Goal: Task Accomplishment & Management: Complete application form

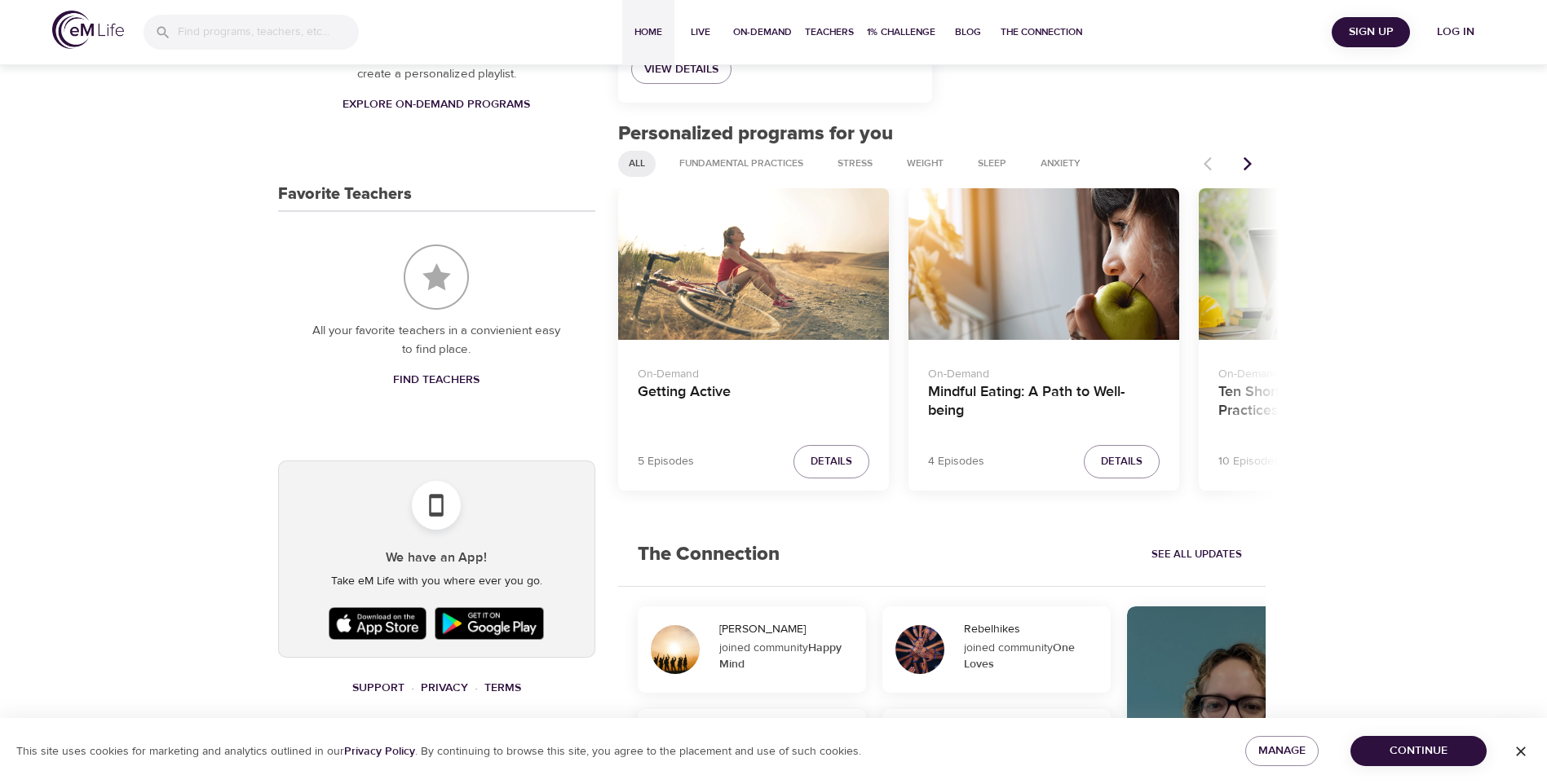
scroll to position [571, 0]
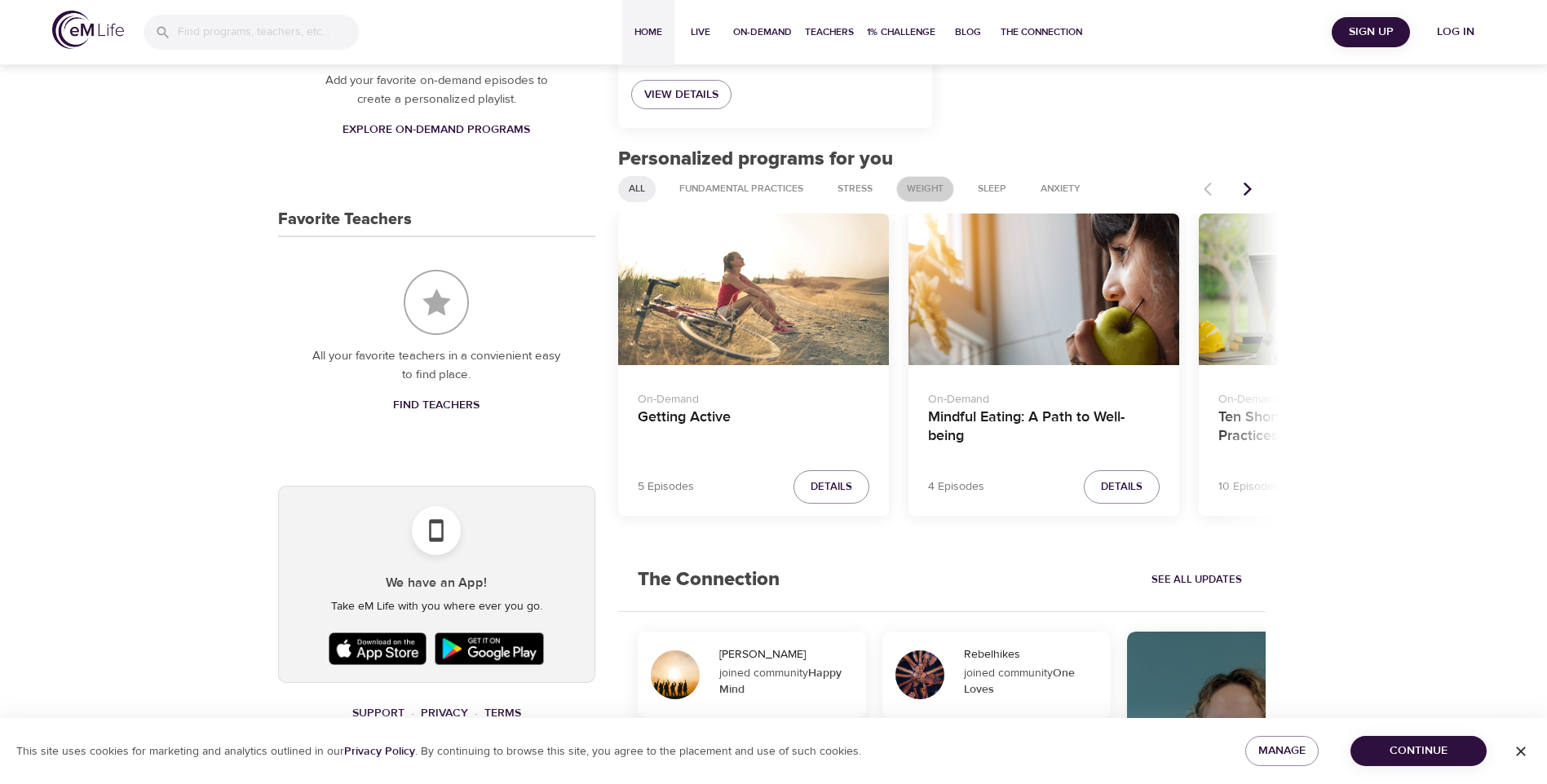
click at [937, 183] on span "Weight" at bounding box center [924, 189] width 56 height 14
click at [1243, 184] on icon "Next items" at bounding box center [1247, 189] width 17 height 17
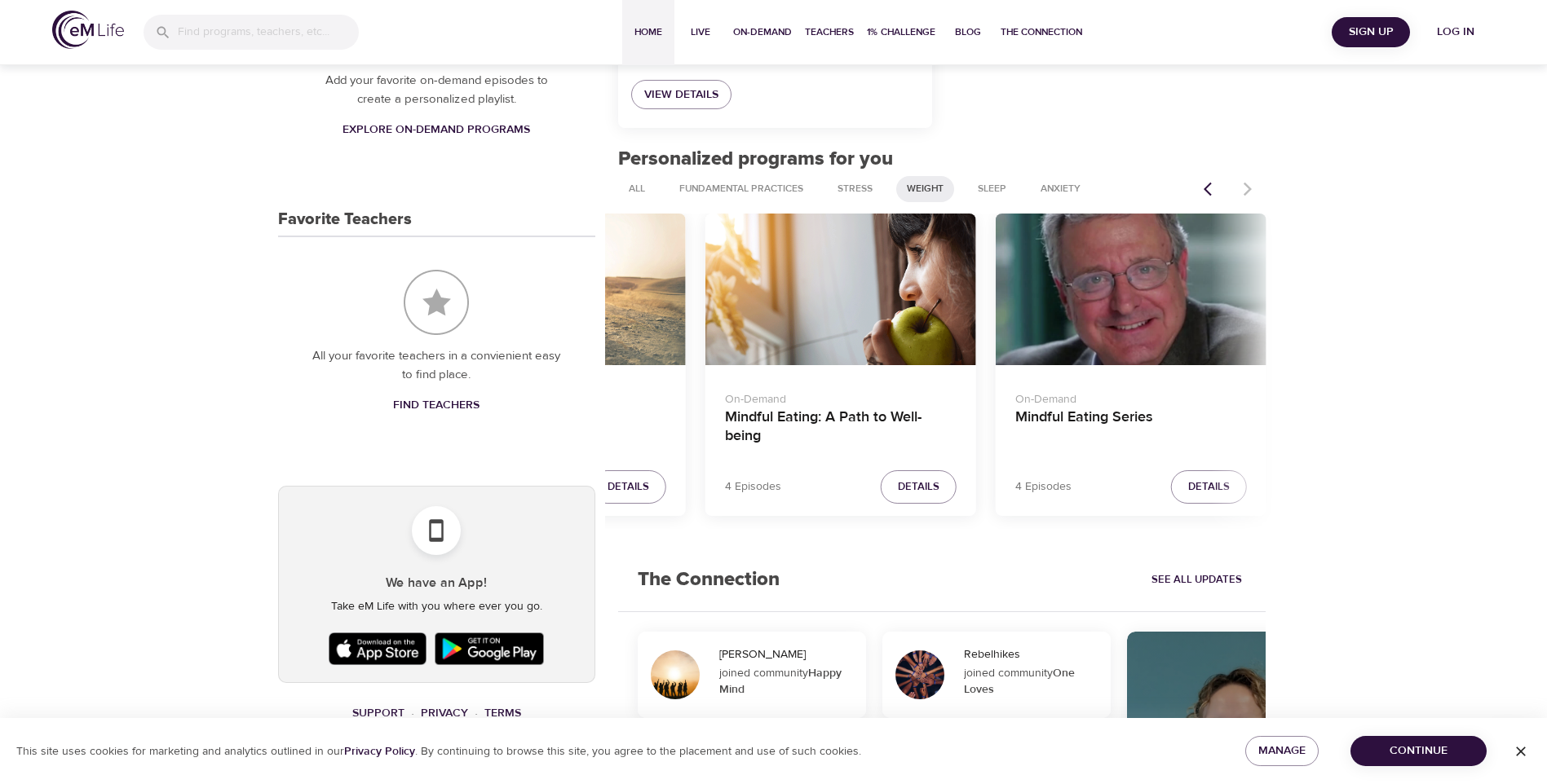
click at [1243, 184] on div at bounding box center [1229, 189] width 72 height 35
click at [1058, 177] on div "Anxiety" at bounding box center [1060, 189] width 61 height 27
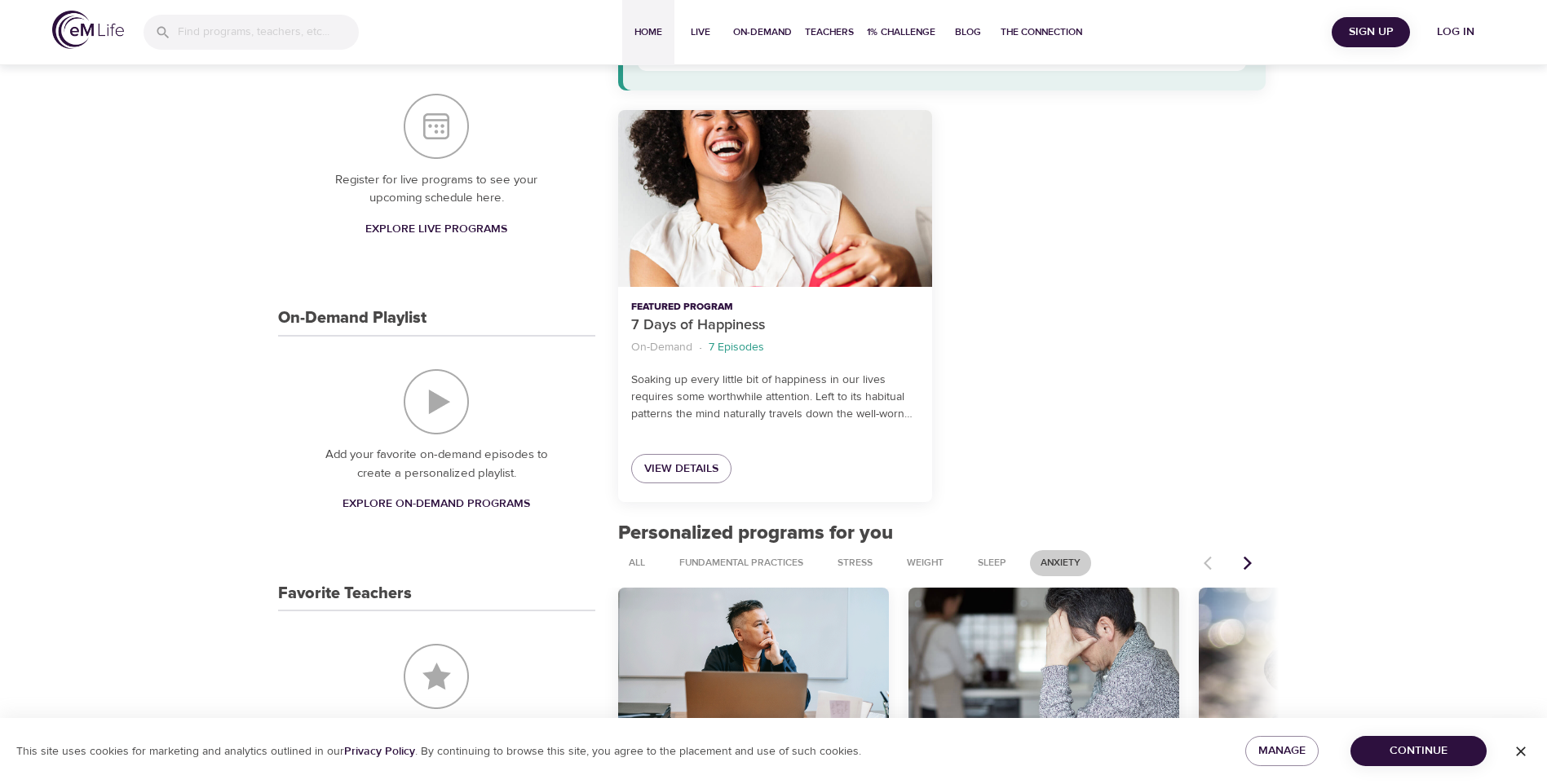
scroll to position [191, 0]
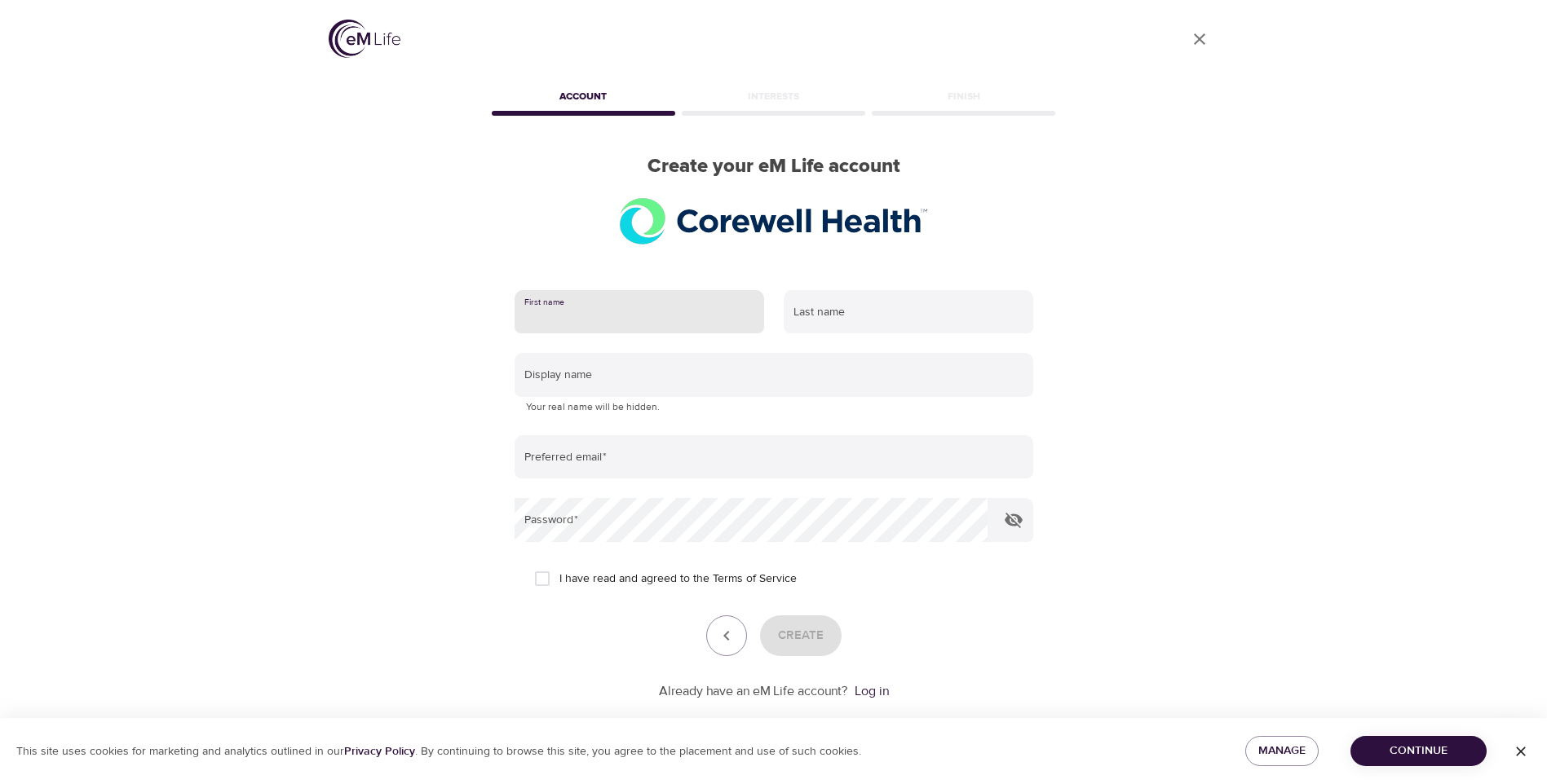
click at [706, 308] on input "text" at bounding box center [640, 312] width 250 height 44
type input "Anyra"
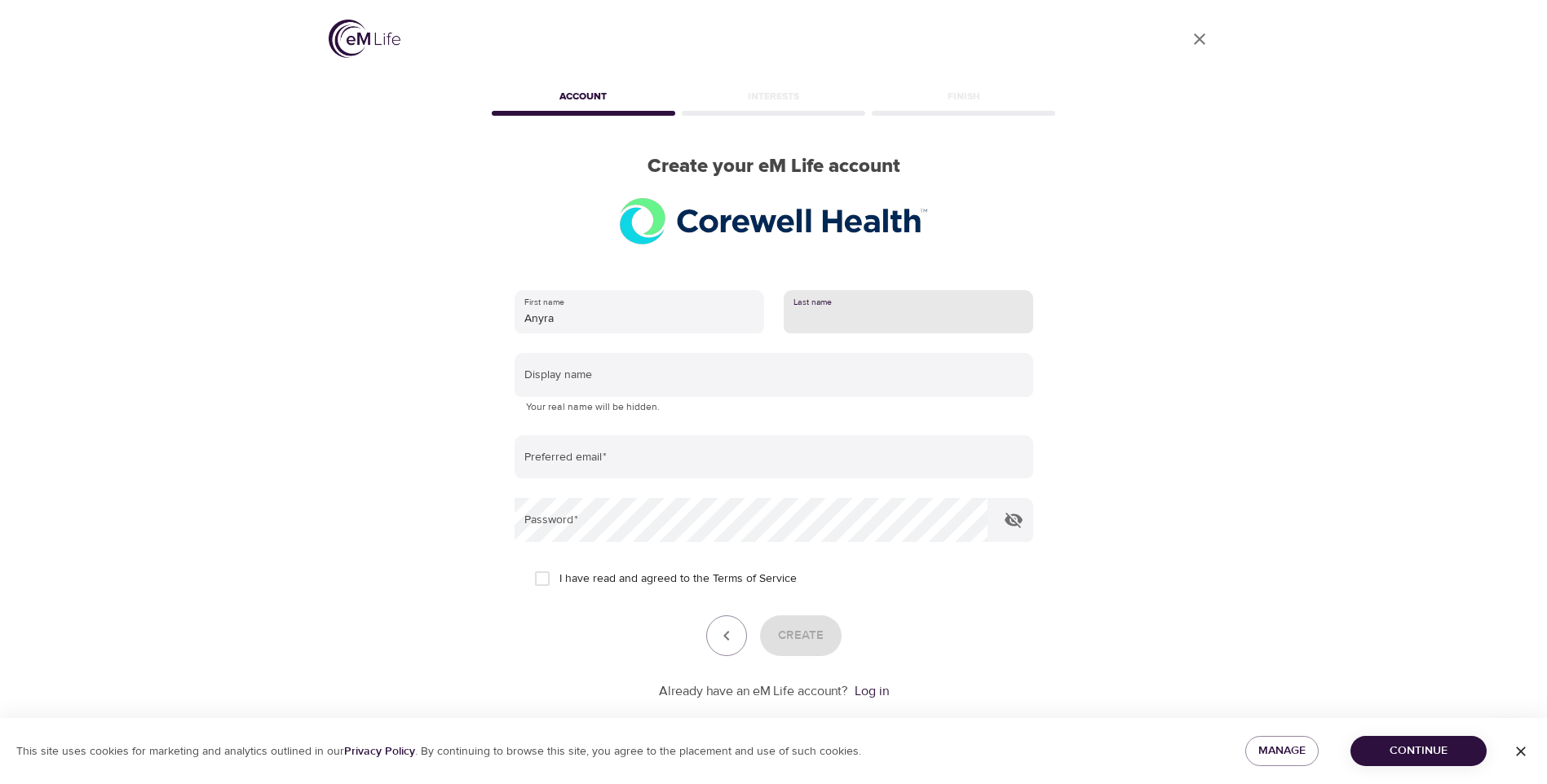
click at [938, 320] on input "text" at bounding box center [908, 312] width 250 height 44
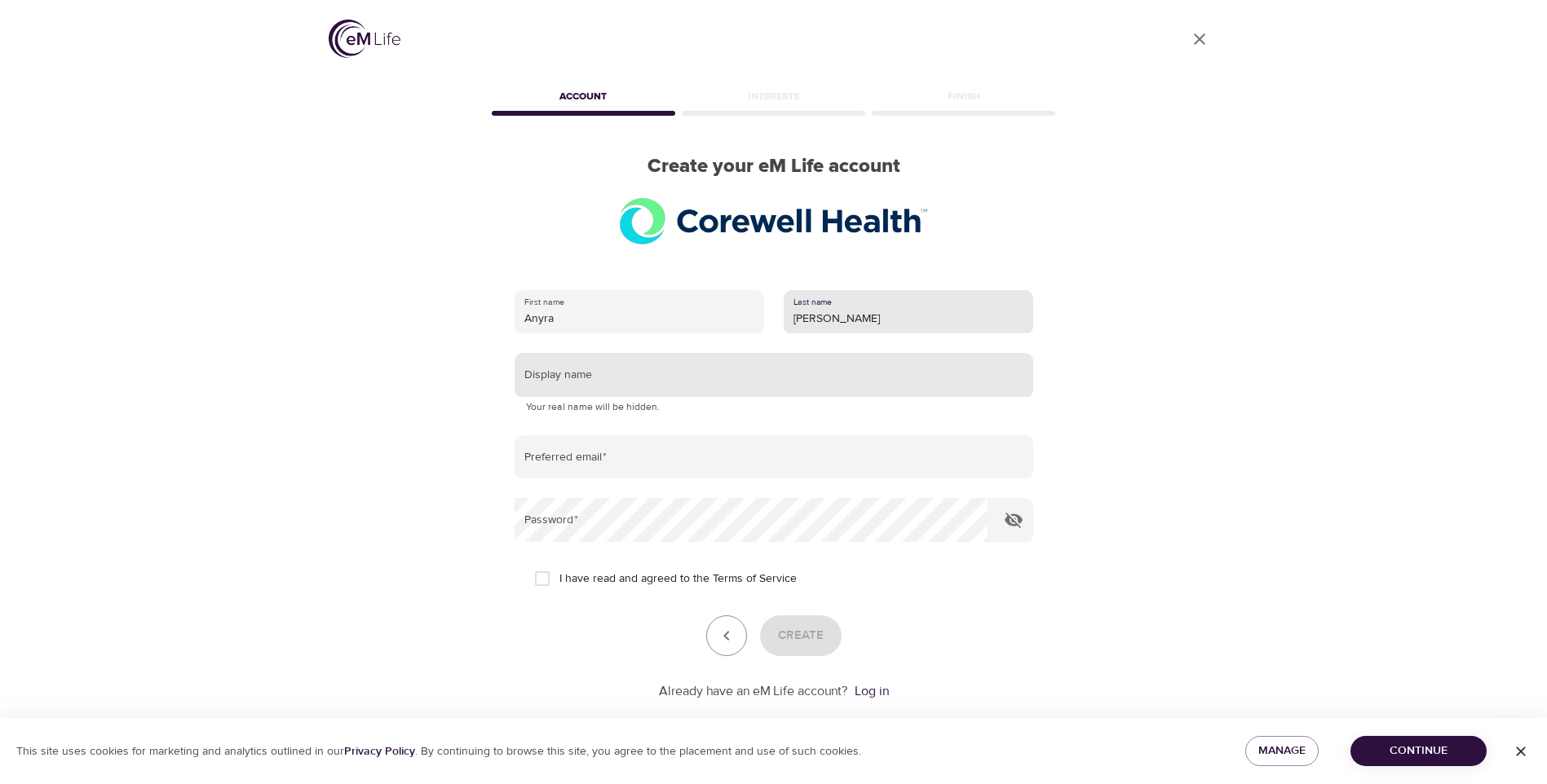
type input "[PERSON_NAME]"
click at [910, 382] on input "text" at bounding box center [774, 375] width 519 height 44
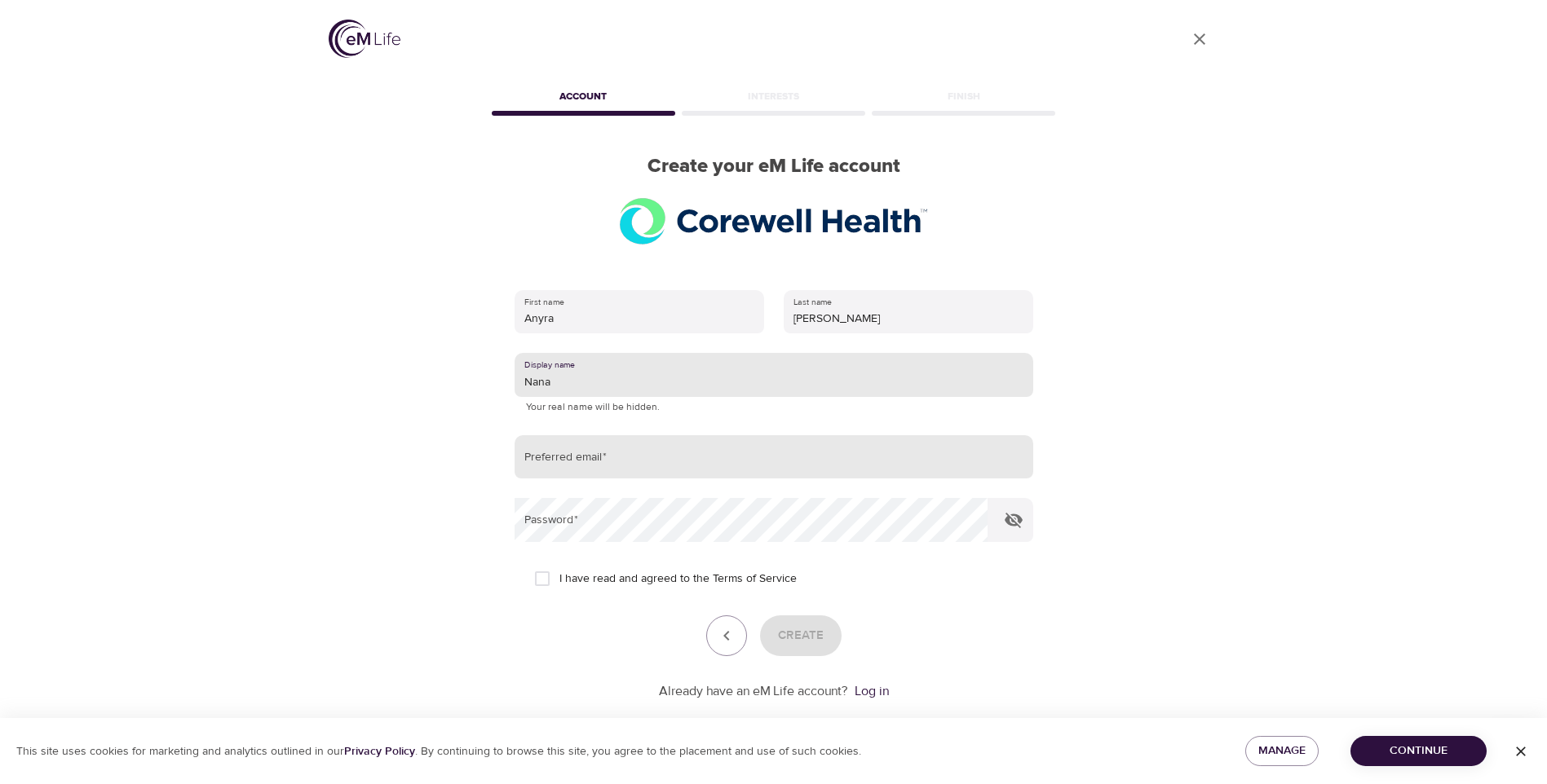
type input "Nana"
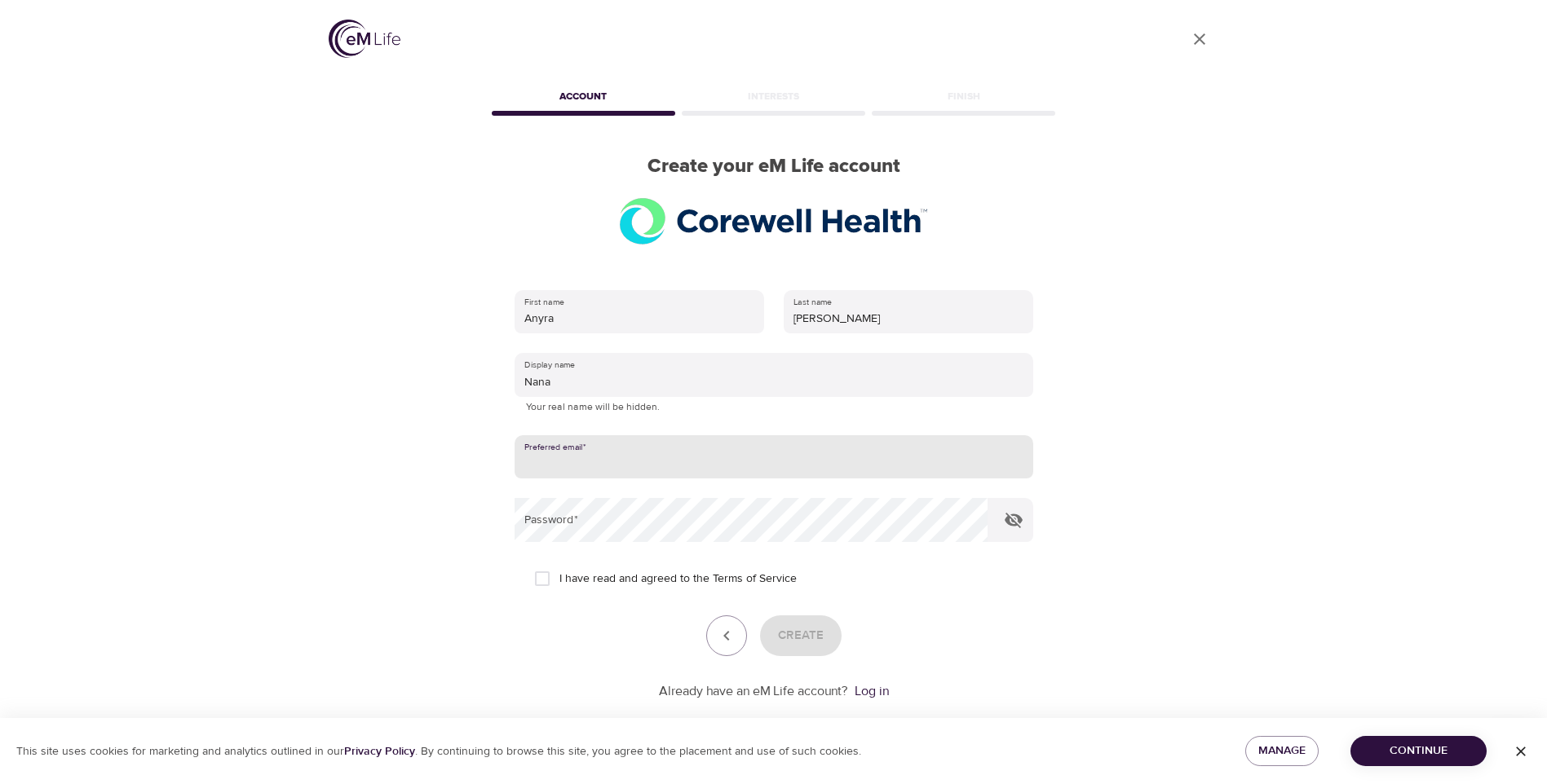
click at [946, 452] on input "email" at bounding box center [774, 456] width 519 height 44
type input "[EMAIL_ADDRESS][DOMAIN_NAME]"
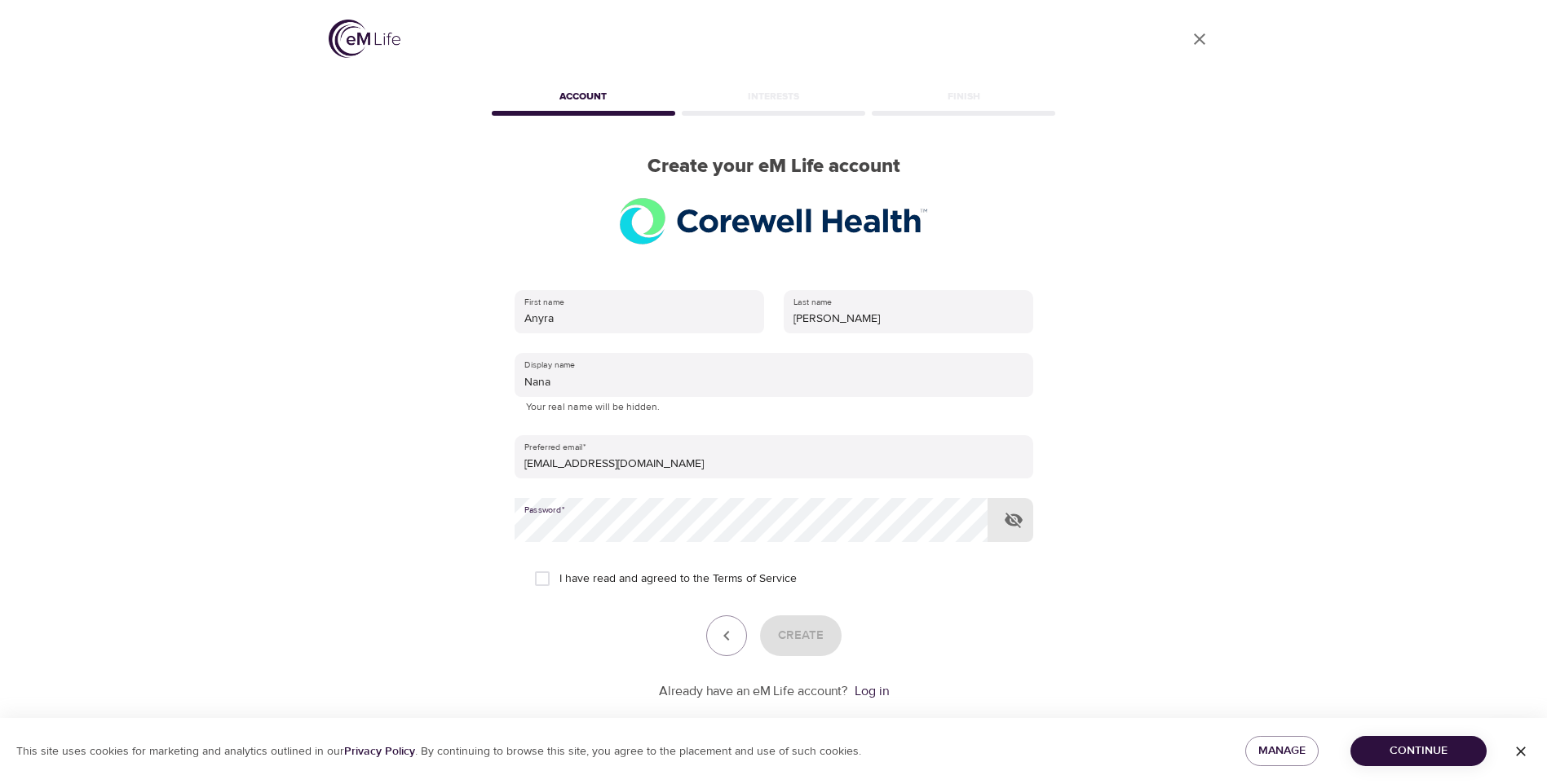
click at [1014, 520] on icon "button" at bounding box center [1014, 520] width 18 height 16
click at [541, 576] on input "I have read and agreed to the Terms of Service" at bounding box center [542, 578] width 34 height 34
checkbox input "true"
click at [808, 644] on span "Create" at bounding box center [800, 635] width 45 height 22
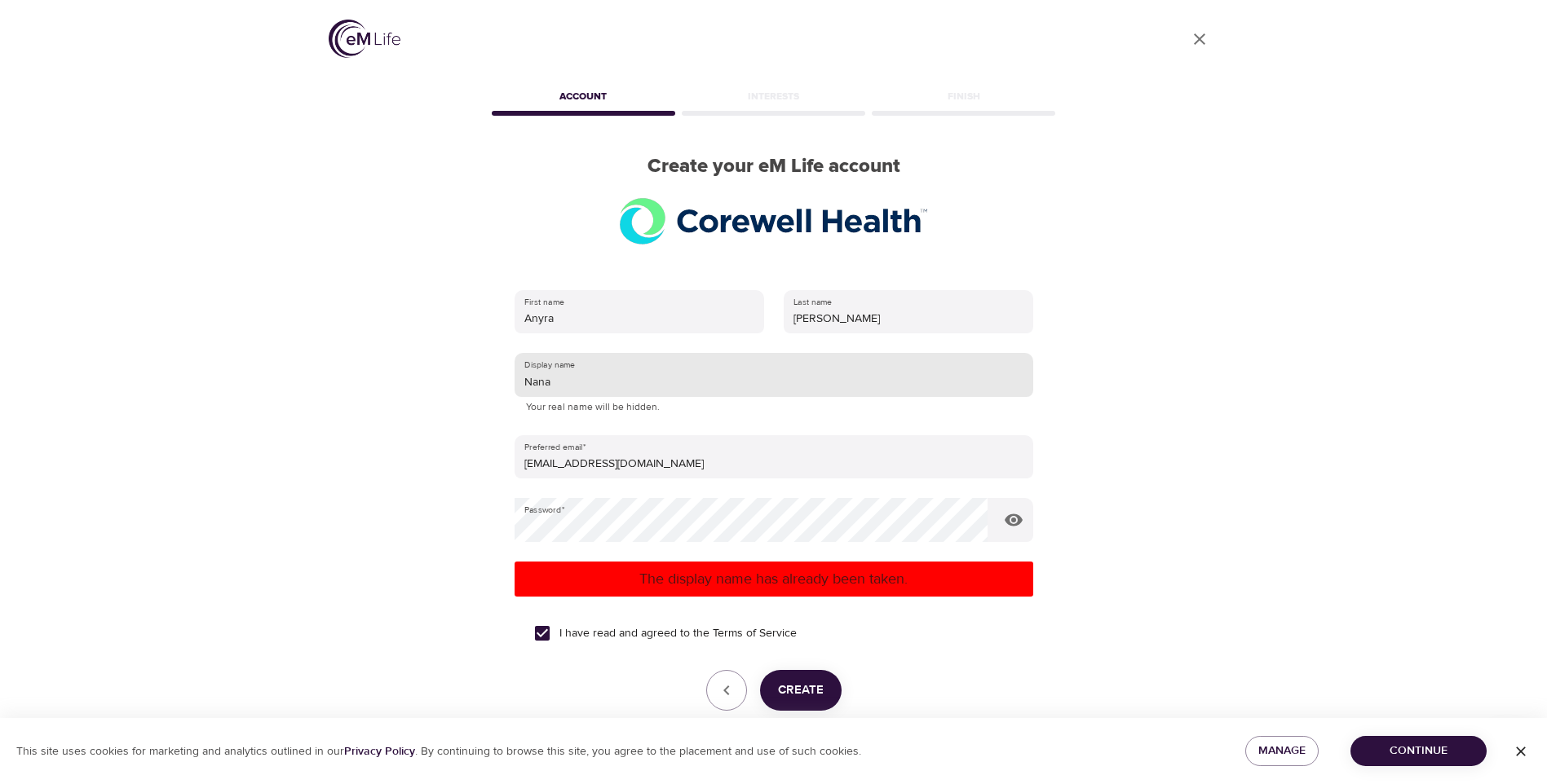
click at [584, 382] on input "Nana" at bounding box center [774, 375] width 519 height 44
type input "[PERSON_NAME]"
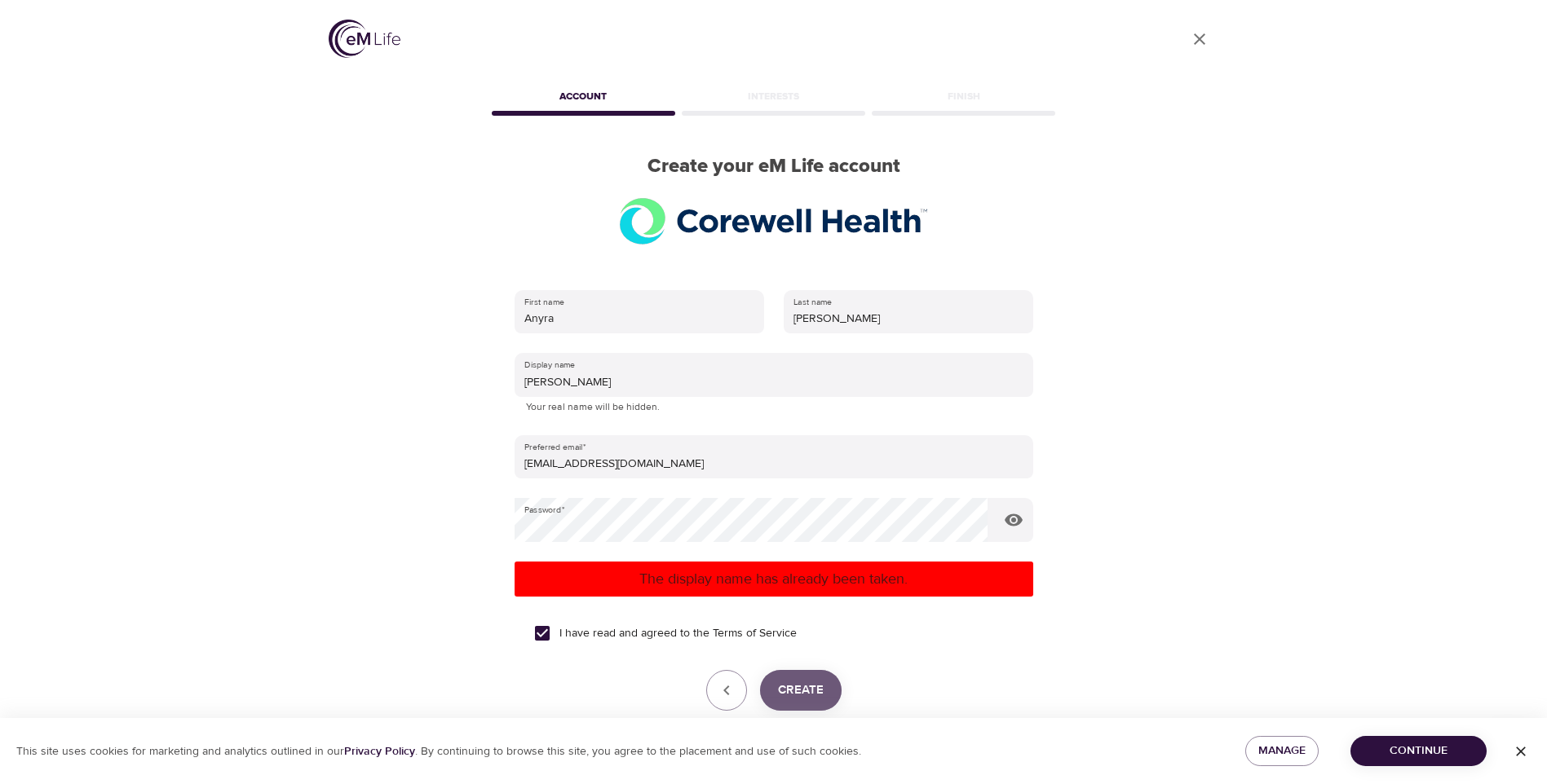
click at [799, 677] on button "Create" at bounding box center [800, 690] width 82 height 40
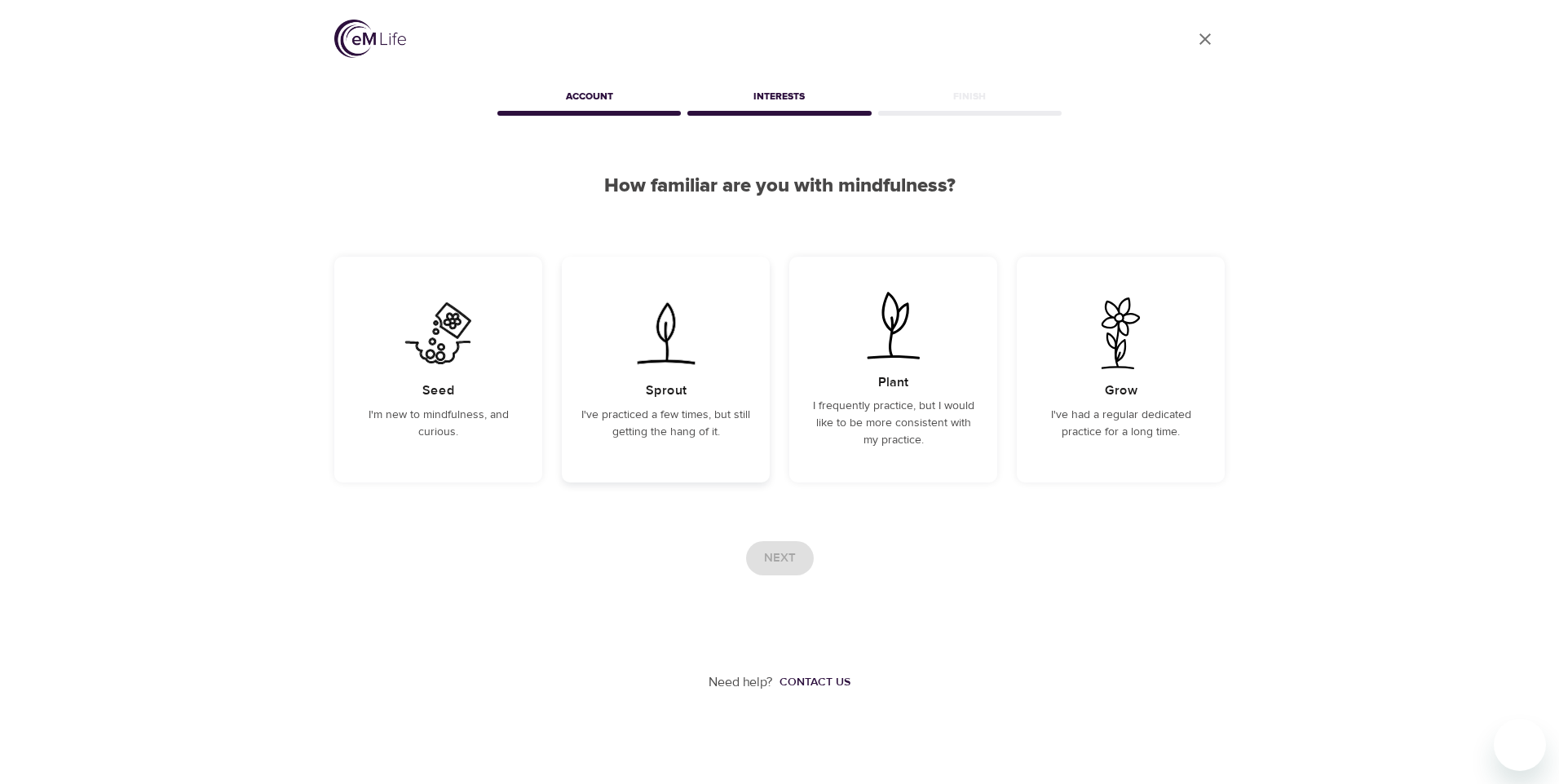
click at [677, 445] on div "Sprout I've practiced a few times, but still getting the hang of it." at bounding box center [665, 369] width 208 height 225
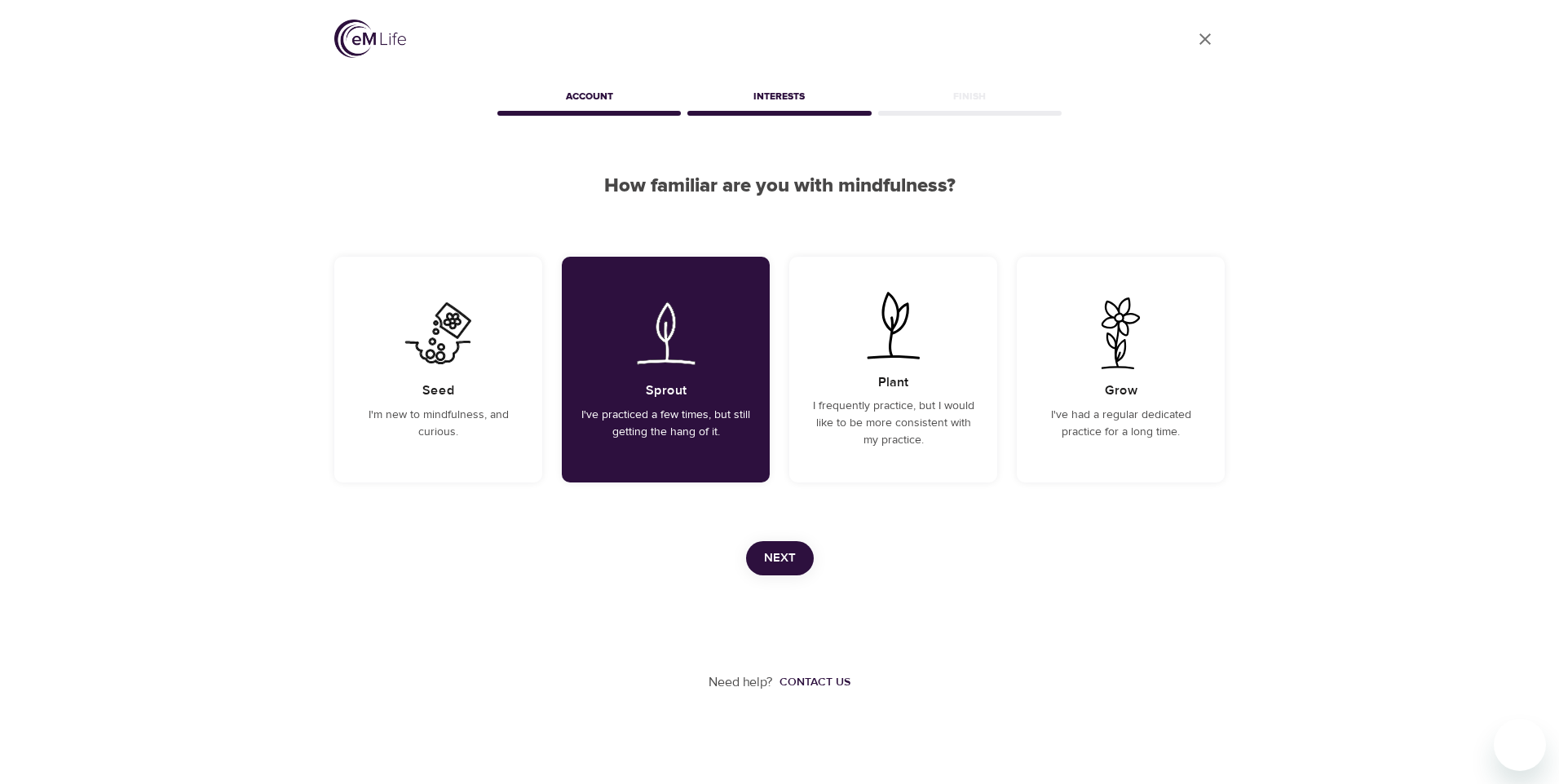
click at [775, 558] on span "Next" at bounding box center [780, 559] width 31 height 22
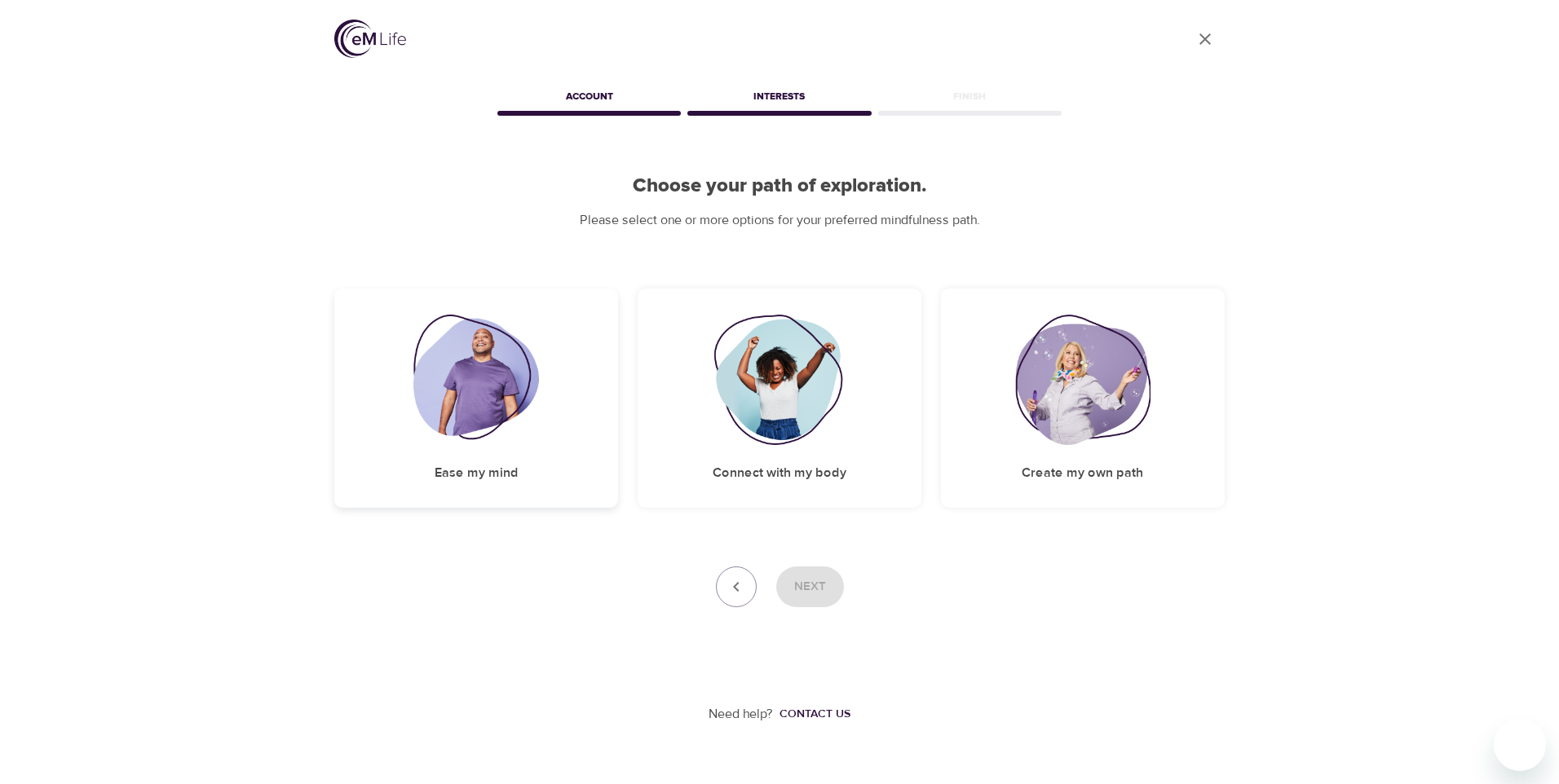
click at [499, 377] on img at bounding box center [476, 380] width 126 height 131
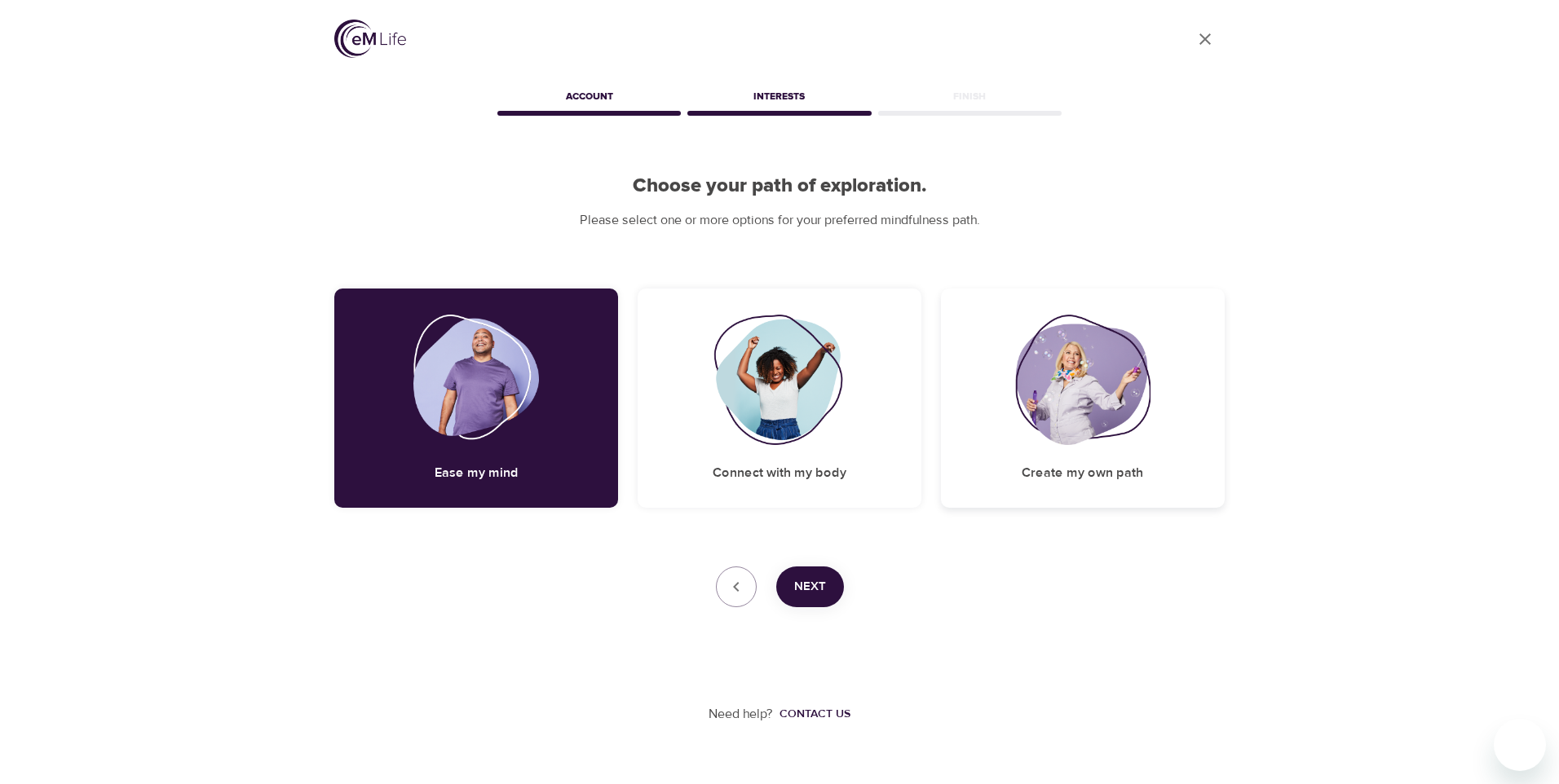
click at [1214, 422] on div "Create my own path" at bounding box center [1083, 397] width 283 height 219
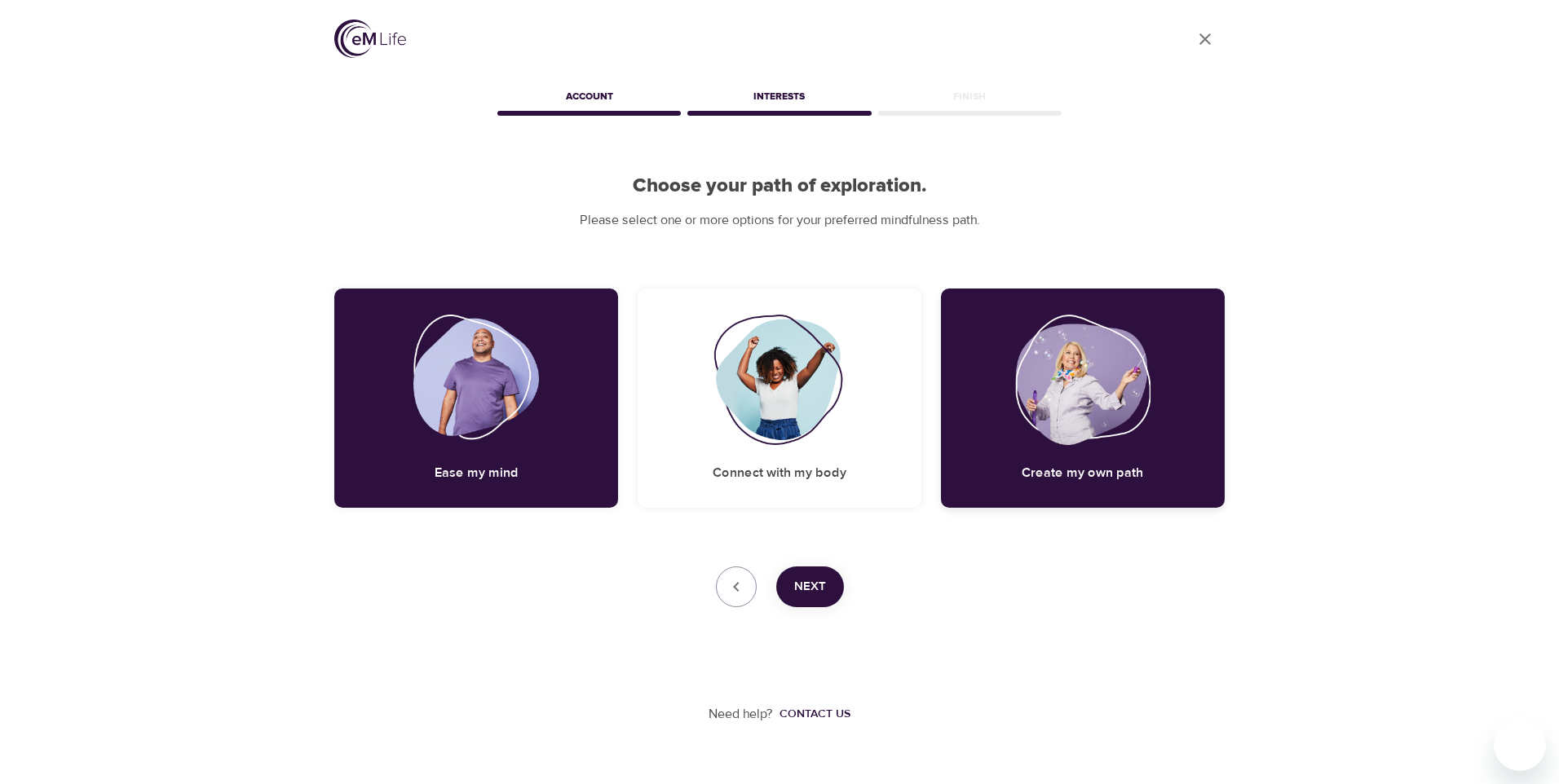
click at [1093, 459] on div "Create my own path" at bounding box center [1083, 397] width 283 height 219
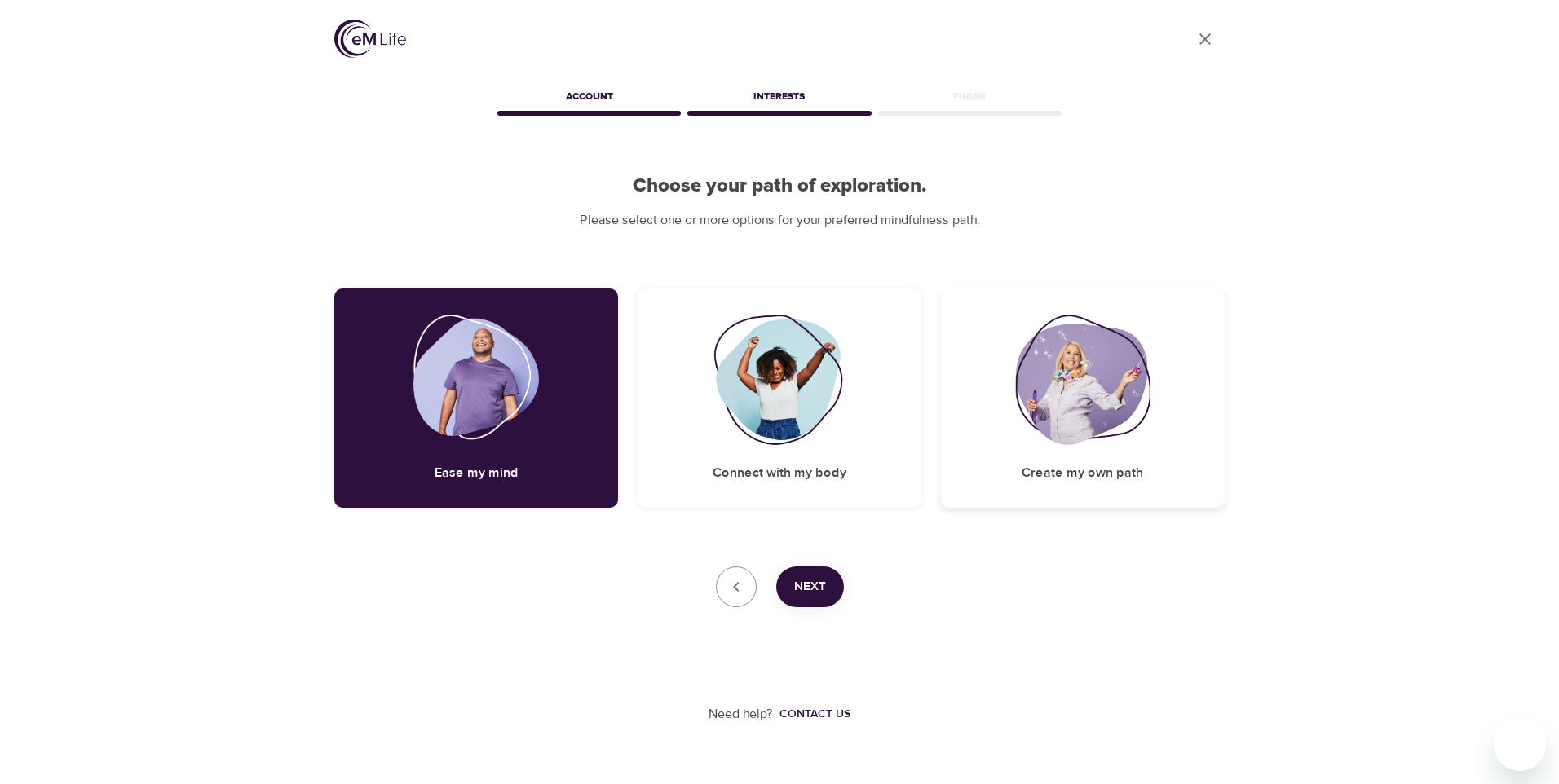
click at [964, 449] on div "Create my own path" at bounding box center [1083, 397] width 283 height 219
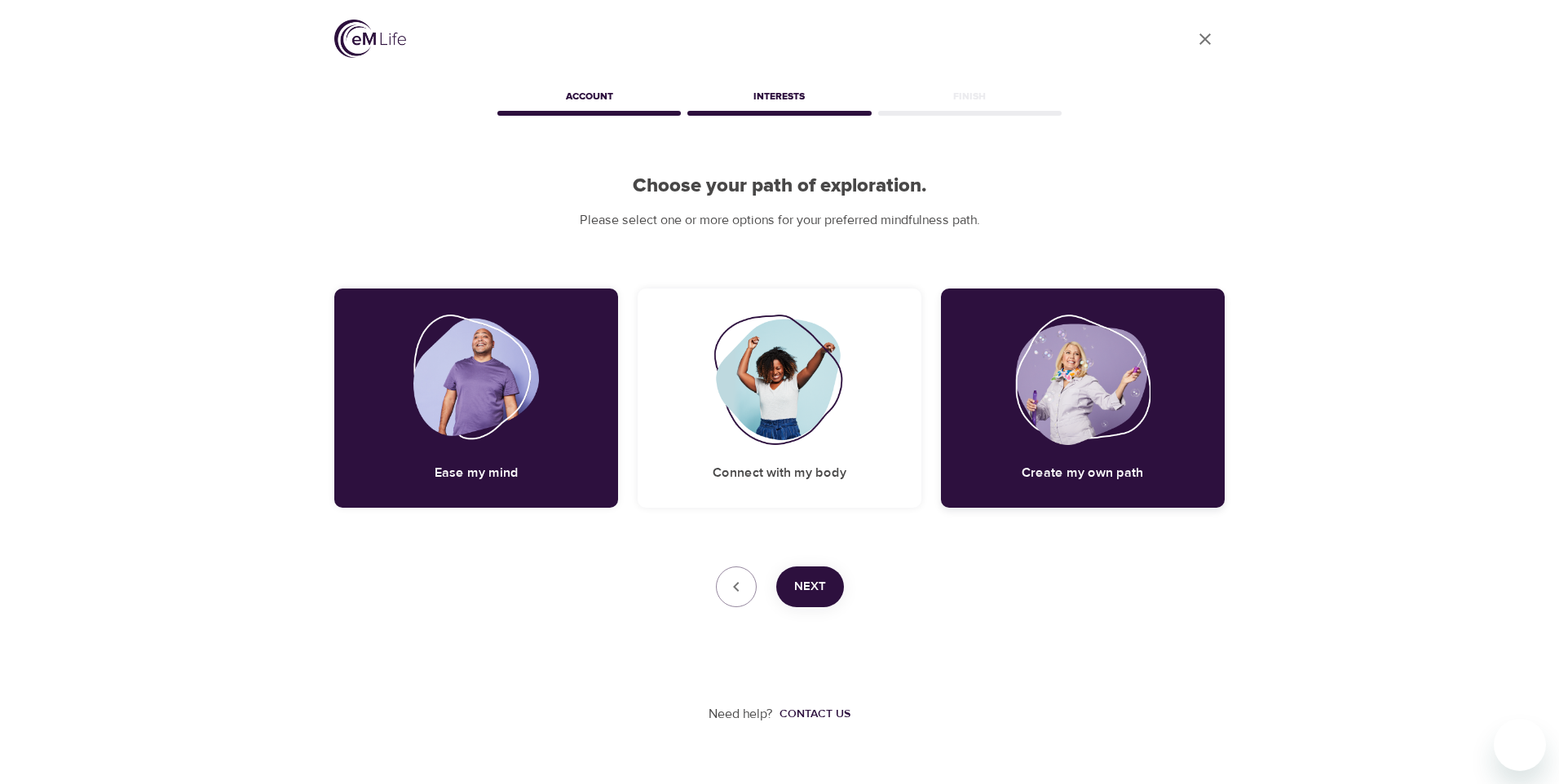
drag, startPoint x: 1012, startPoint y: 445, endPoint x: 860, endPoint y: 452, distance: 152.2
click at [1010, 445] on div "Create my own path" at bounding box center [1083, 397] width 283 height 219
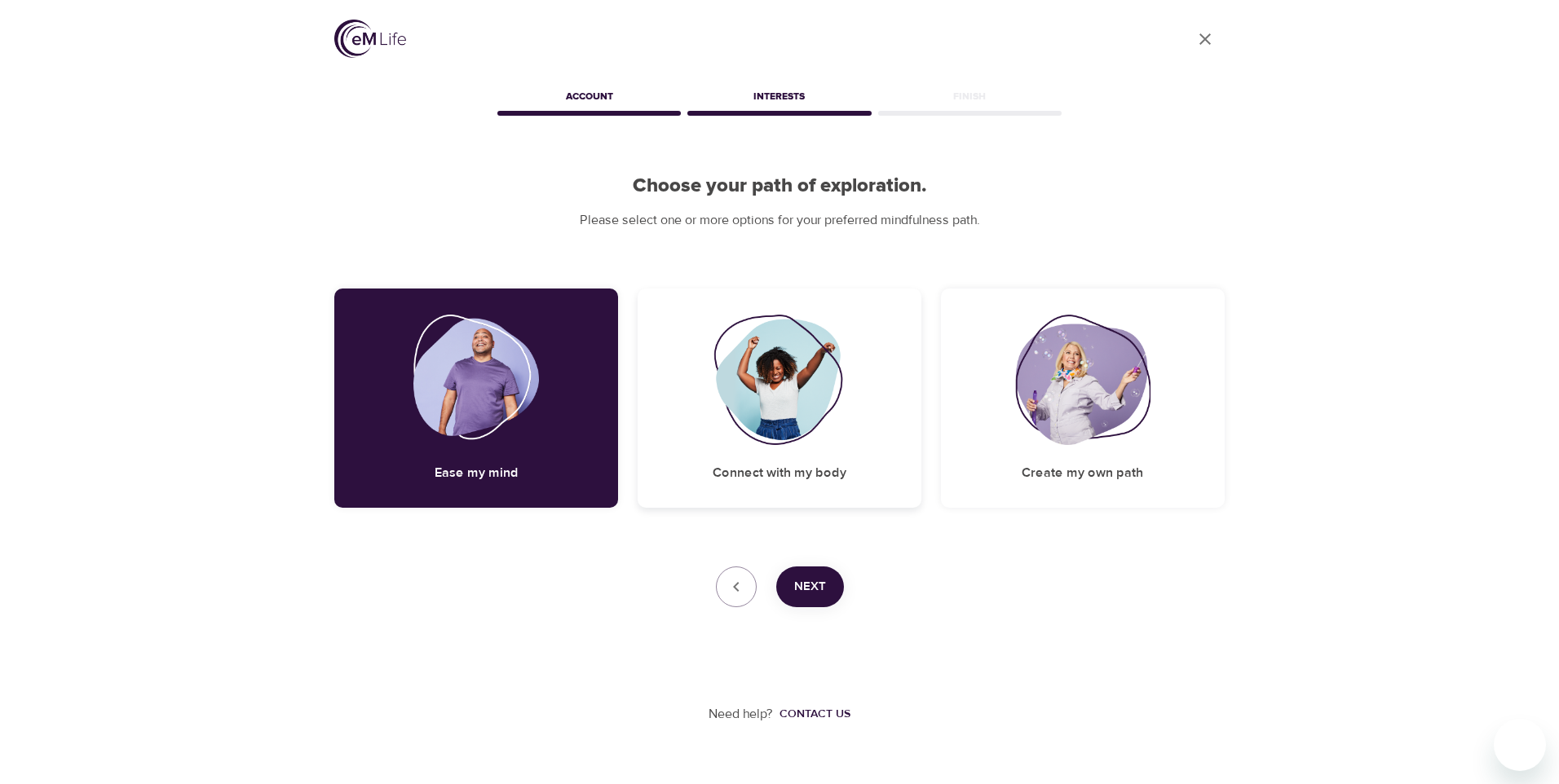
click at [854, 452] on div "Connect with my body" at bounding box center [780, 397] width 283 height 219
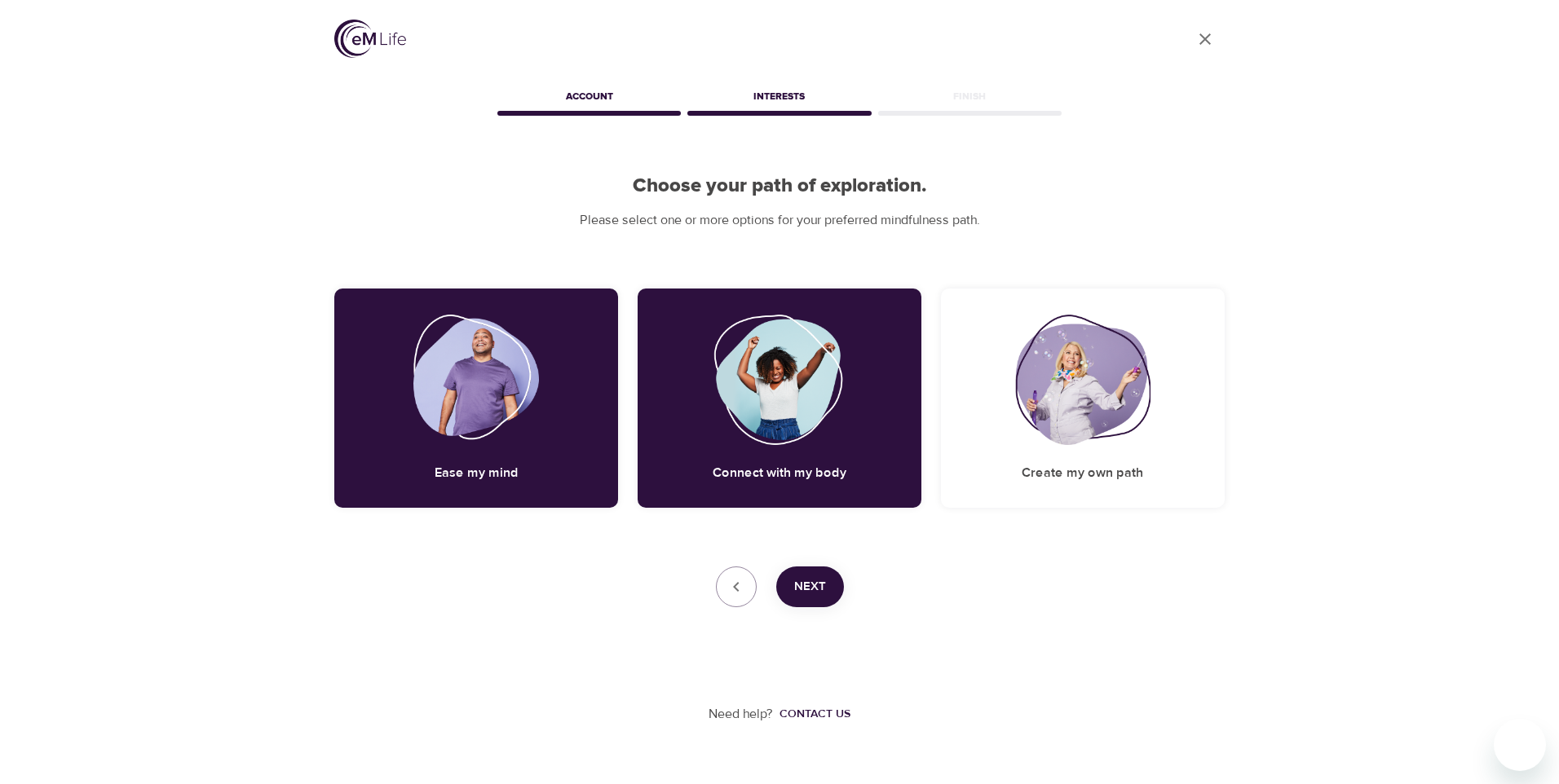
click at [811, 578] on span "Next" at bounding box center [810, 587] width 31 height 22
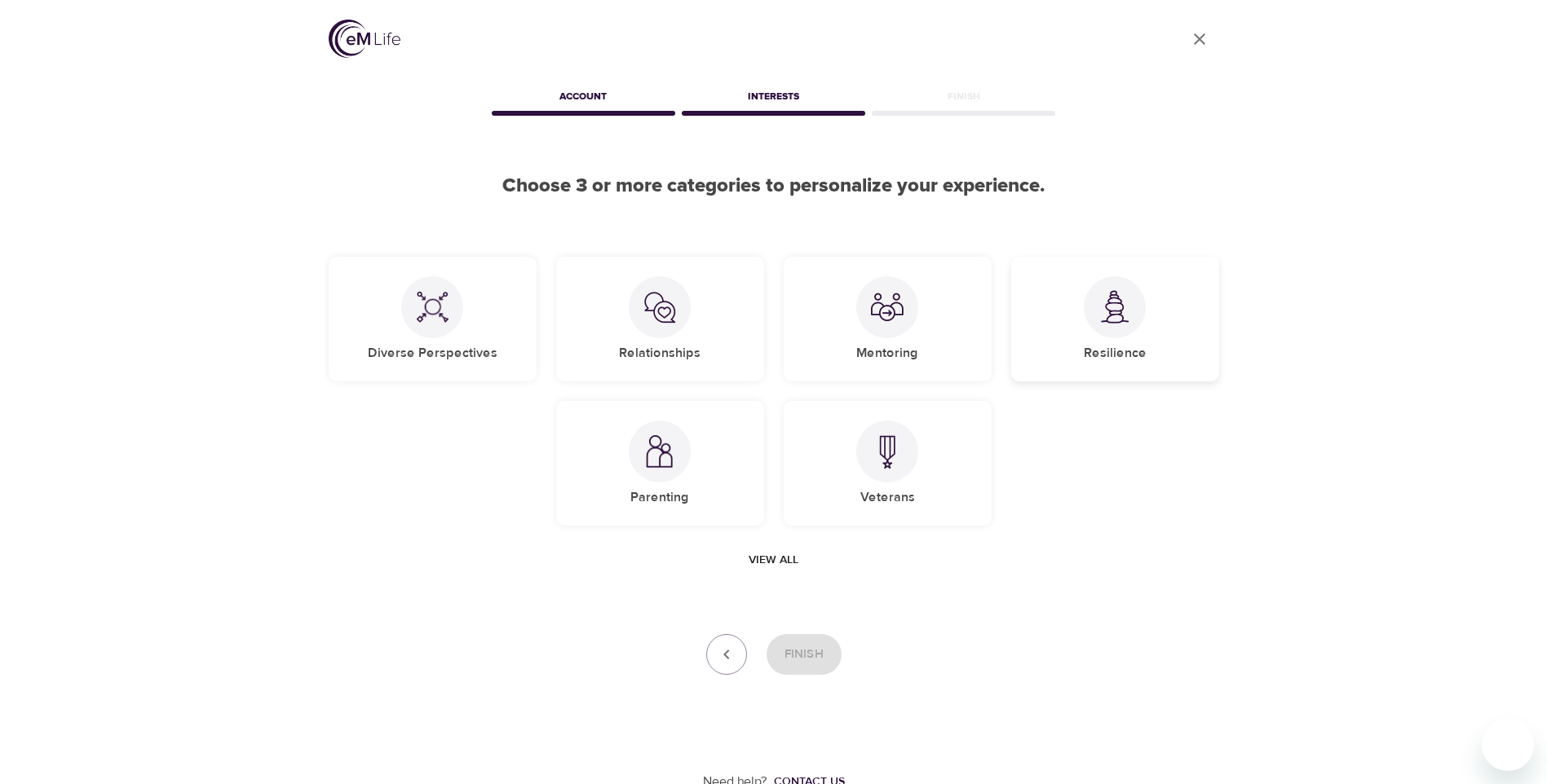
click at [1120, 326] on div at bounding box center [1114, 307] width 62 height 62
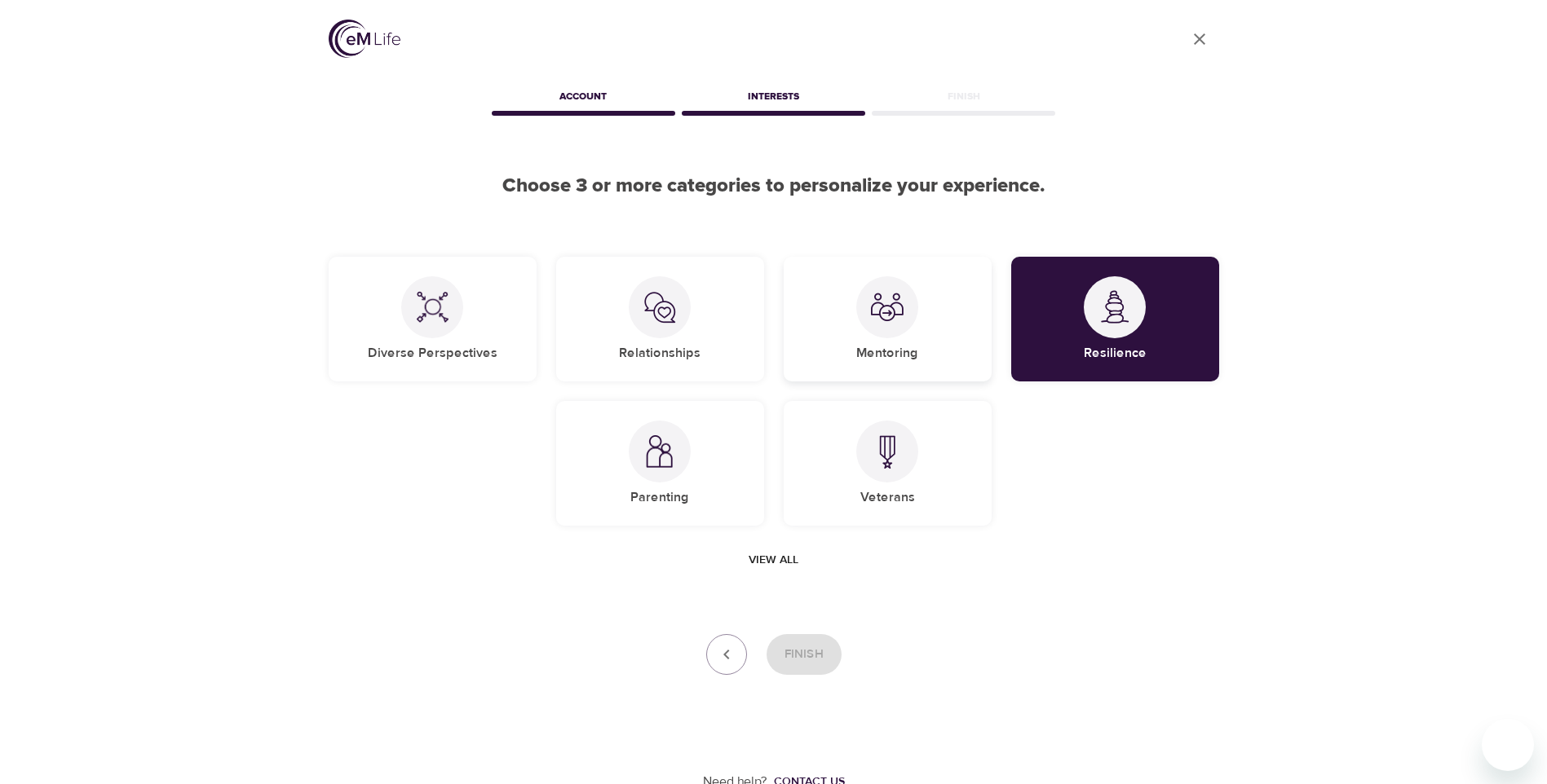
click at [934, 344] on div "Mentoring" at bounding box center [887, 319] width 208 height 125
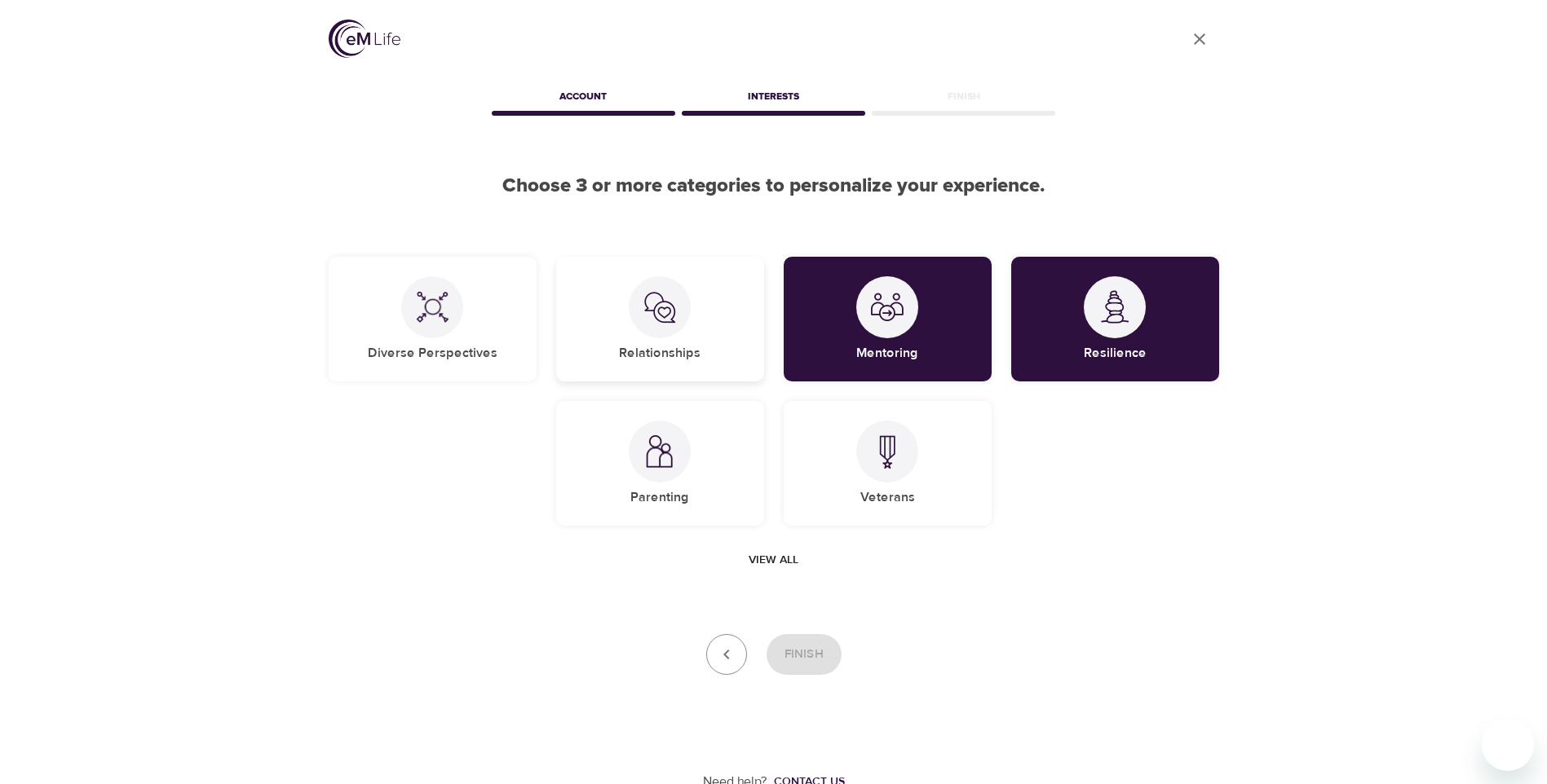
click at [627, 299] on div "Relationships" at bounding box center [659, 319] width 208 height 125
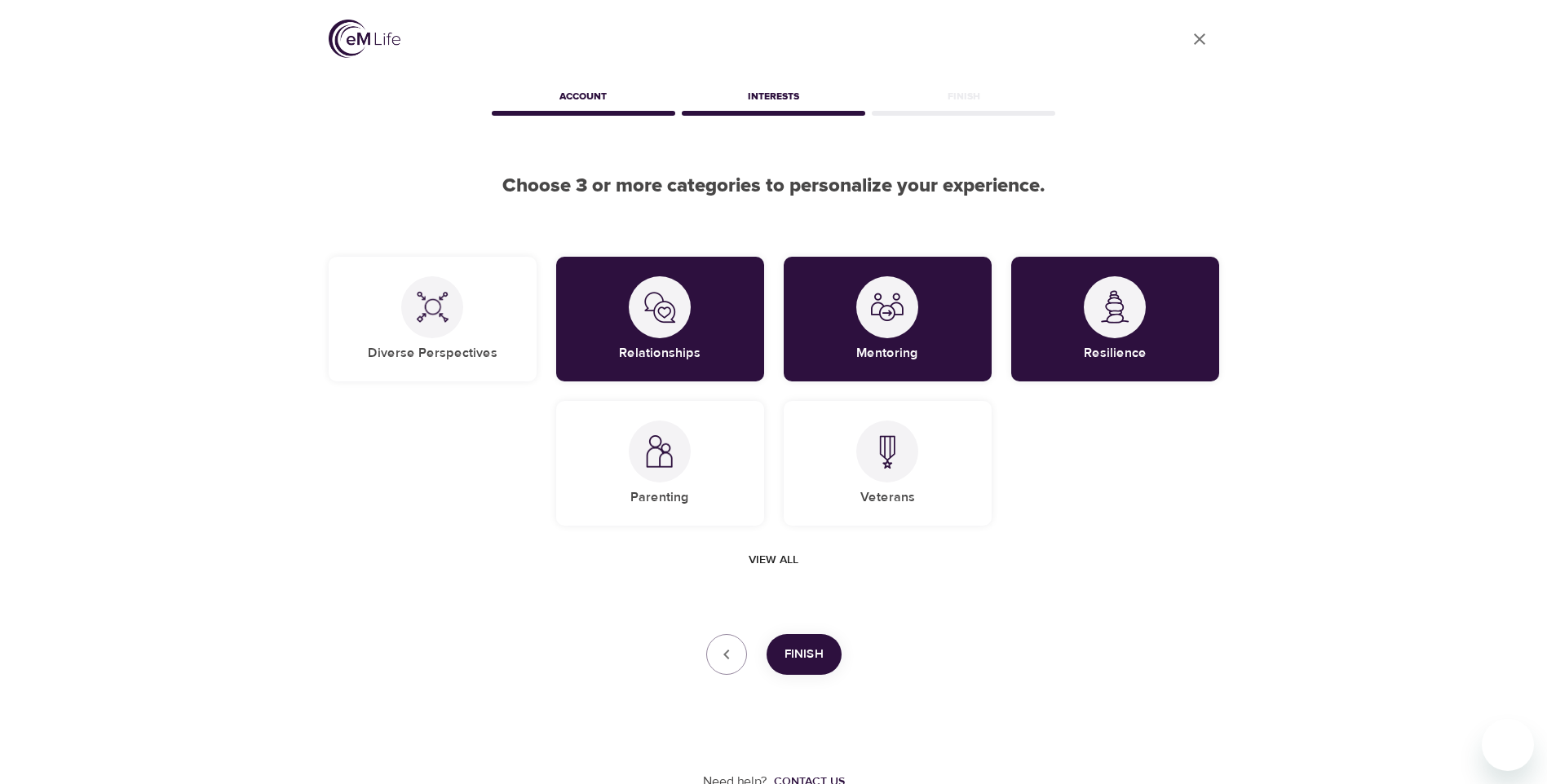
click at [788, 554] on span "View all" at bounding box center [774, 560] width 50 height 21
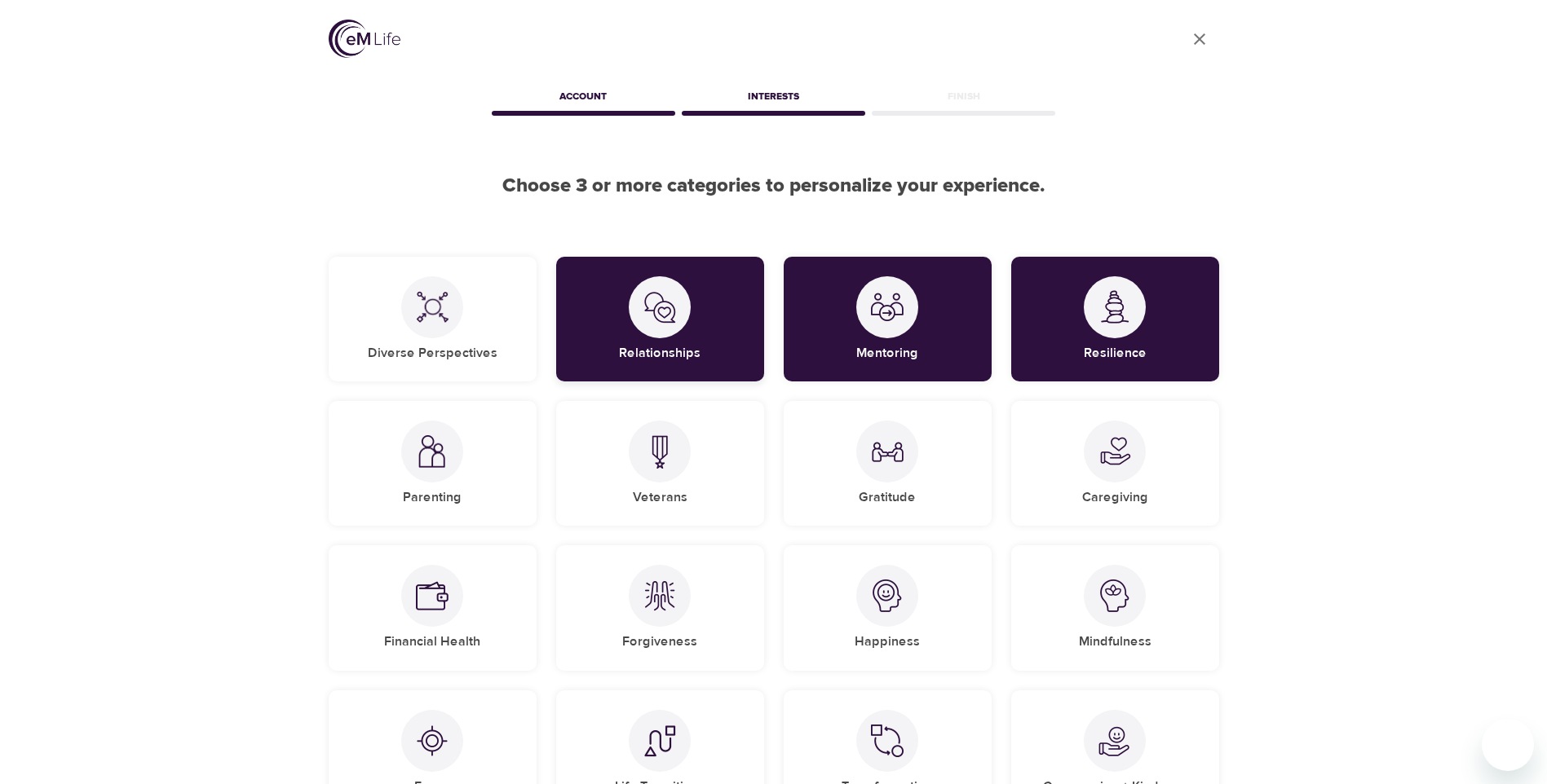
click at [742, 360] on div "Relationships" at bounding box center [659, 319] width 208 height 125
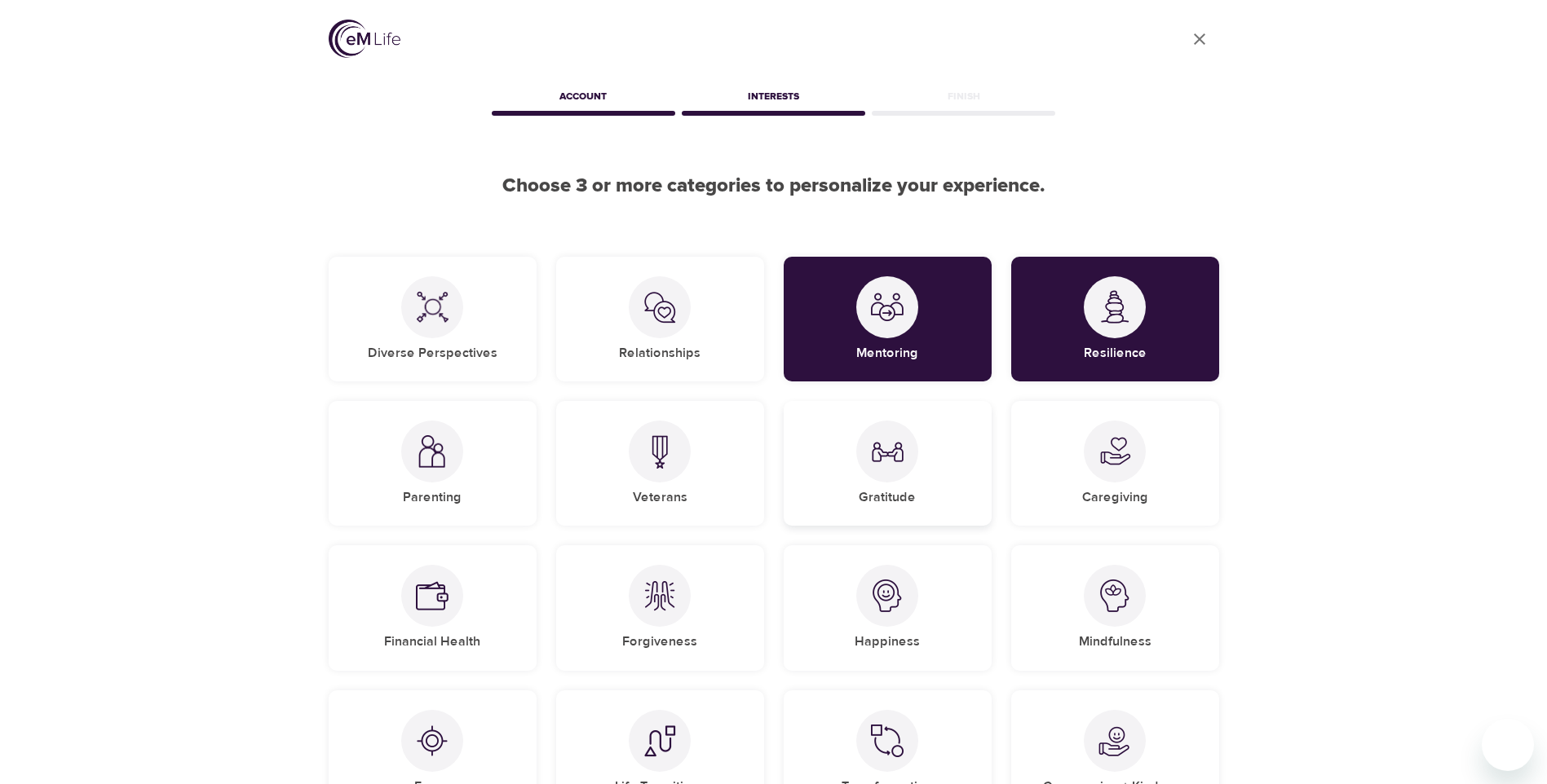
scroll to position [82, 0]
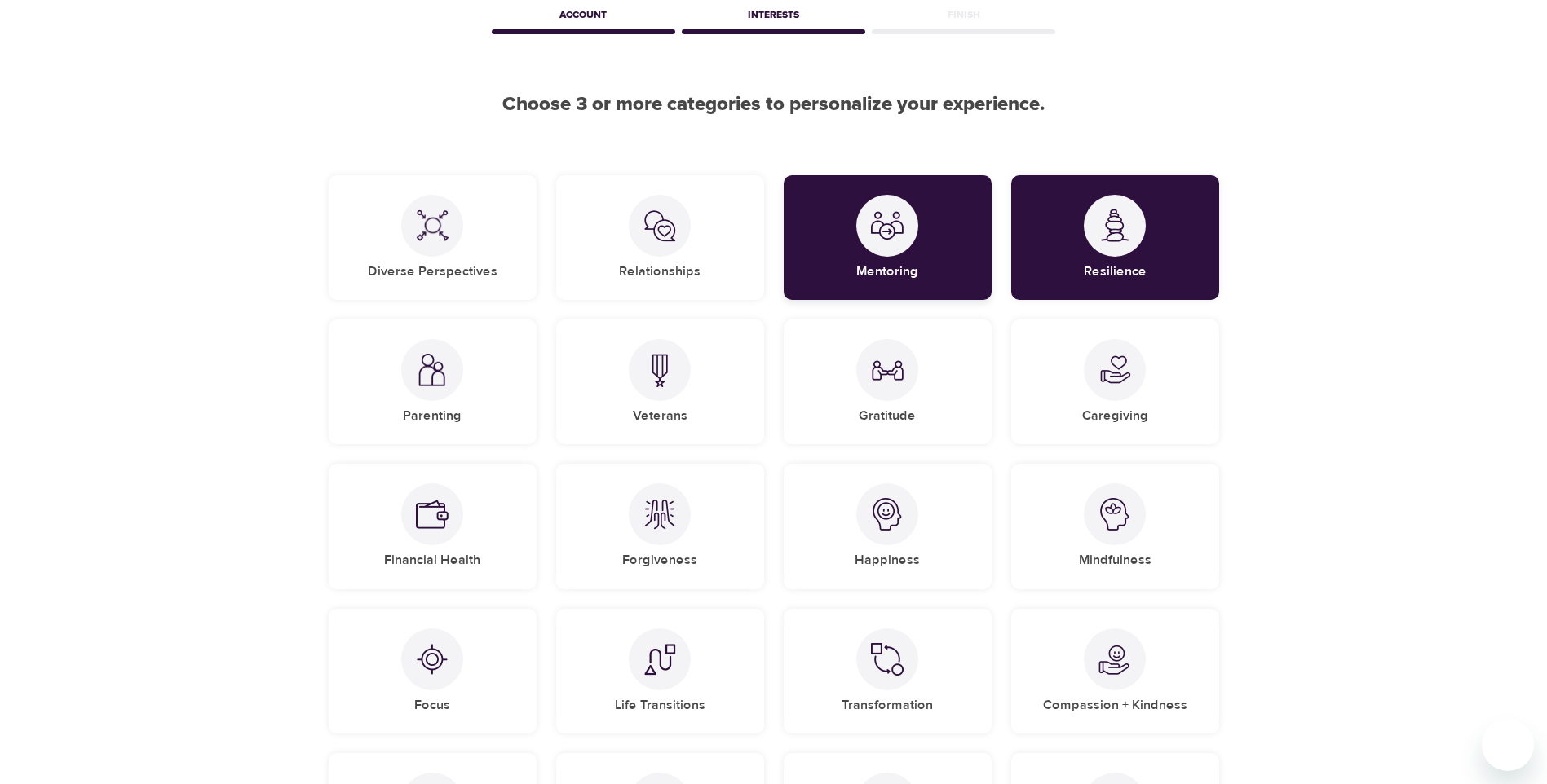
click at [914, 254] on div "Mentoring" at bounding box center [887, 237] width 208 height 125
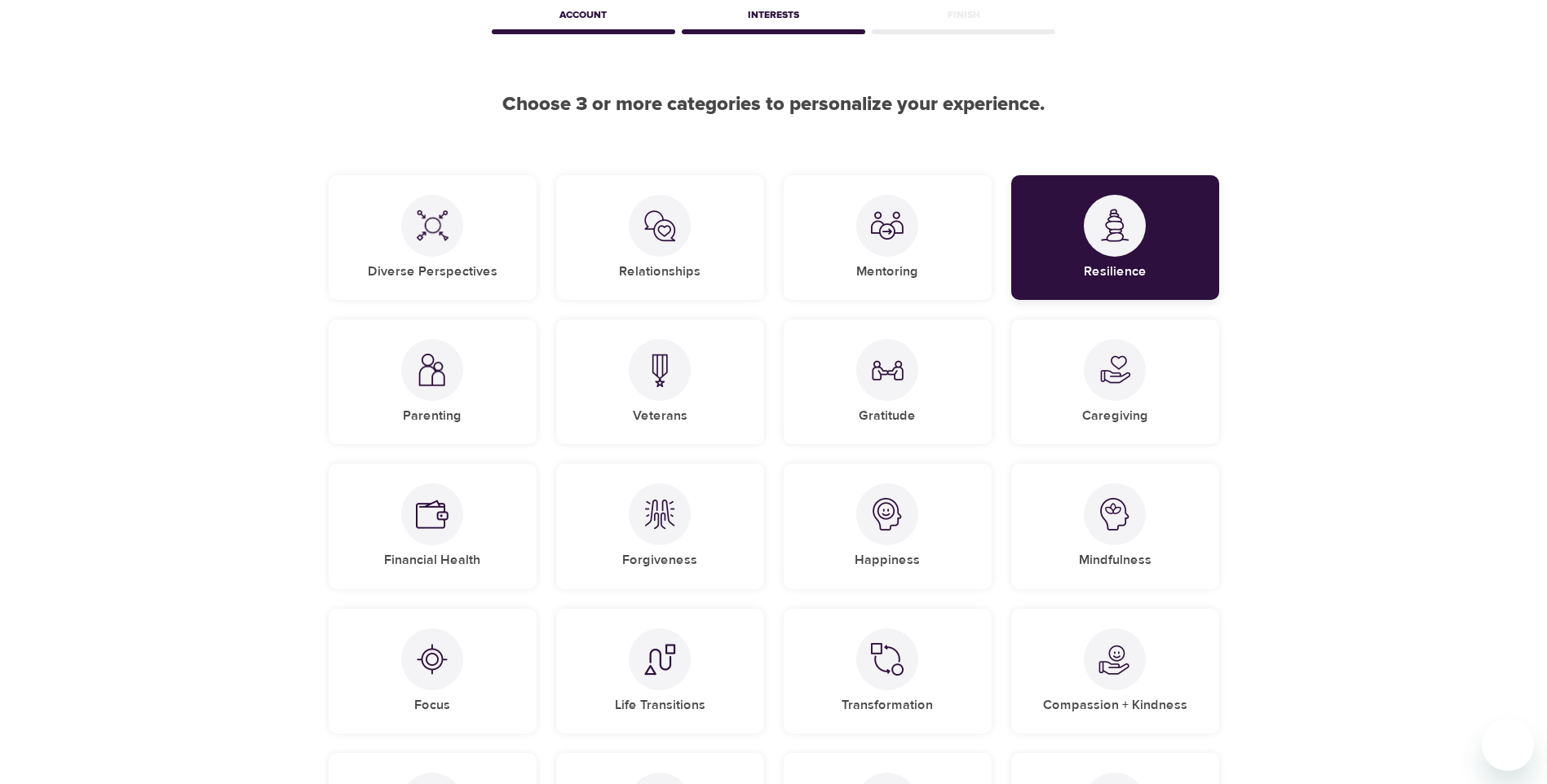
click at [1147, 240] on div "Resilience" at bounding box center [1114, 237] width 208 height 125
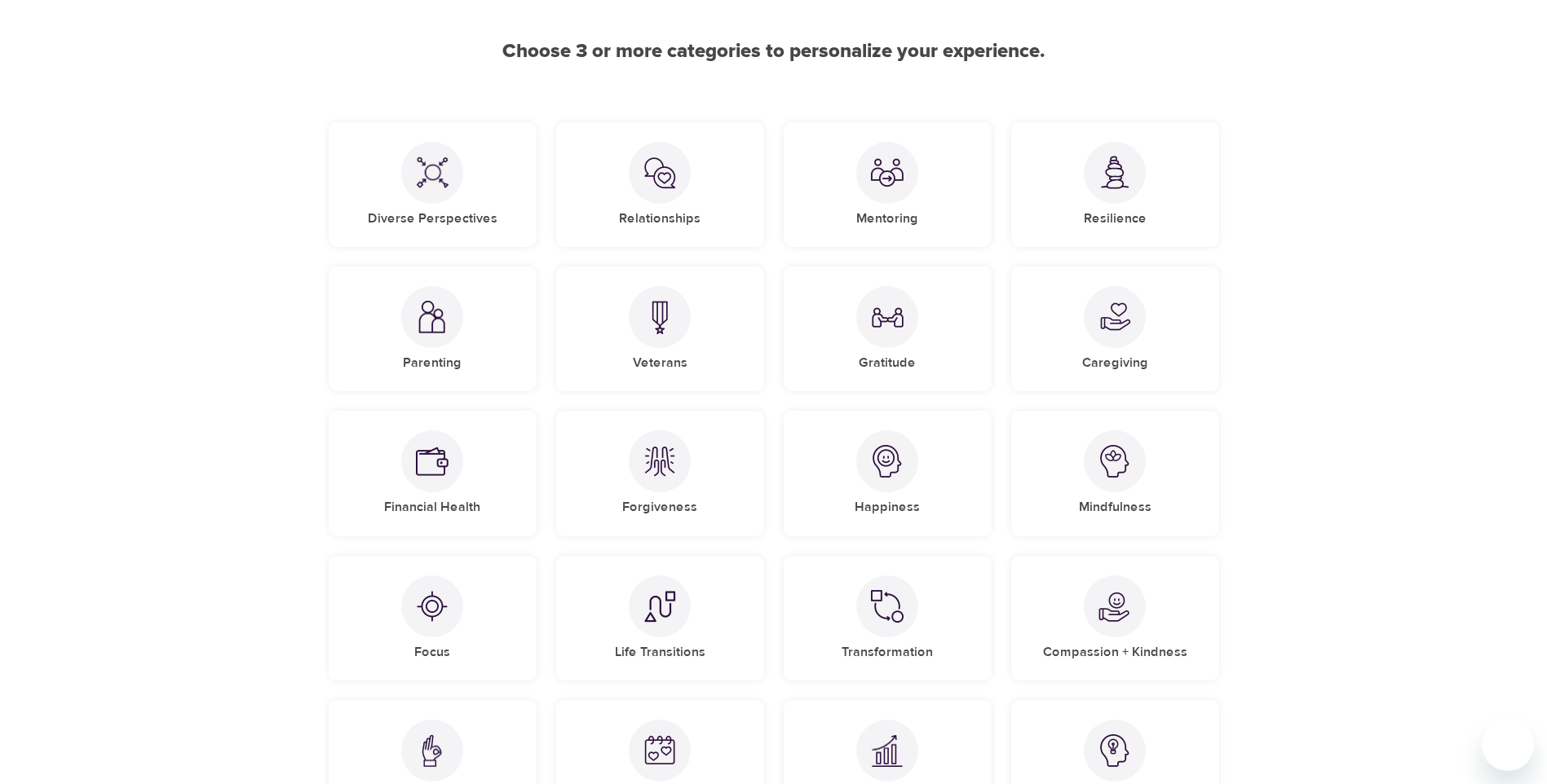
scroll to position [163, 0]
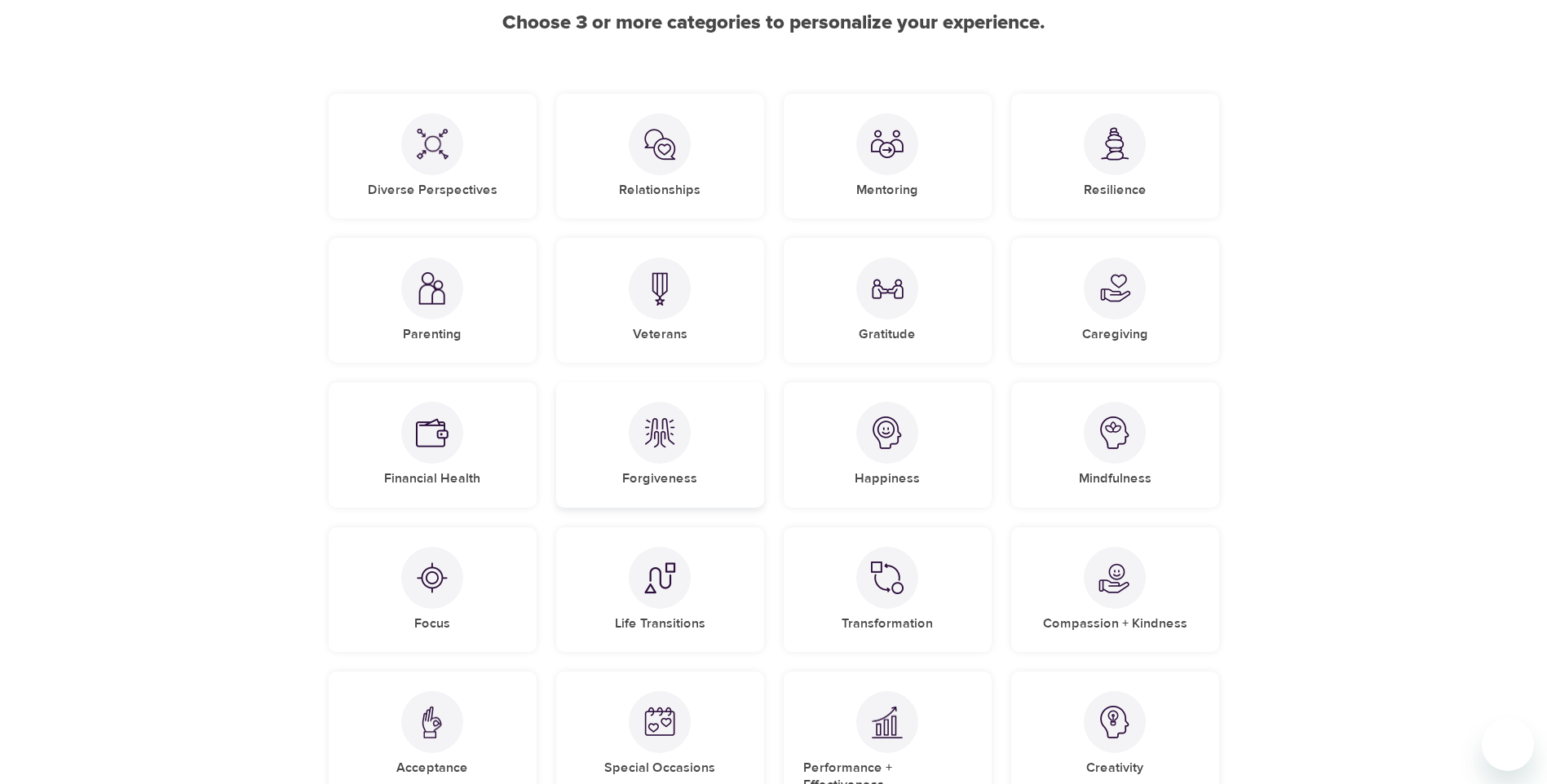
click at [645, 459] on div at bounding box center [659, 432] width 62 height 62
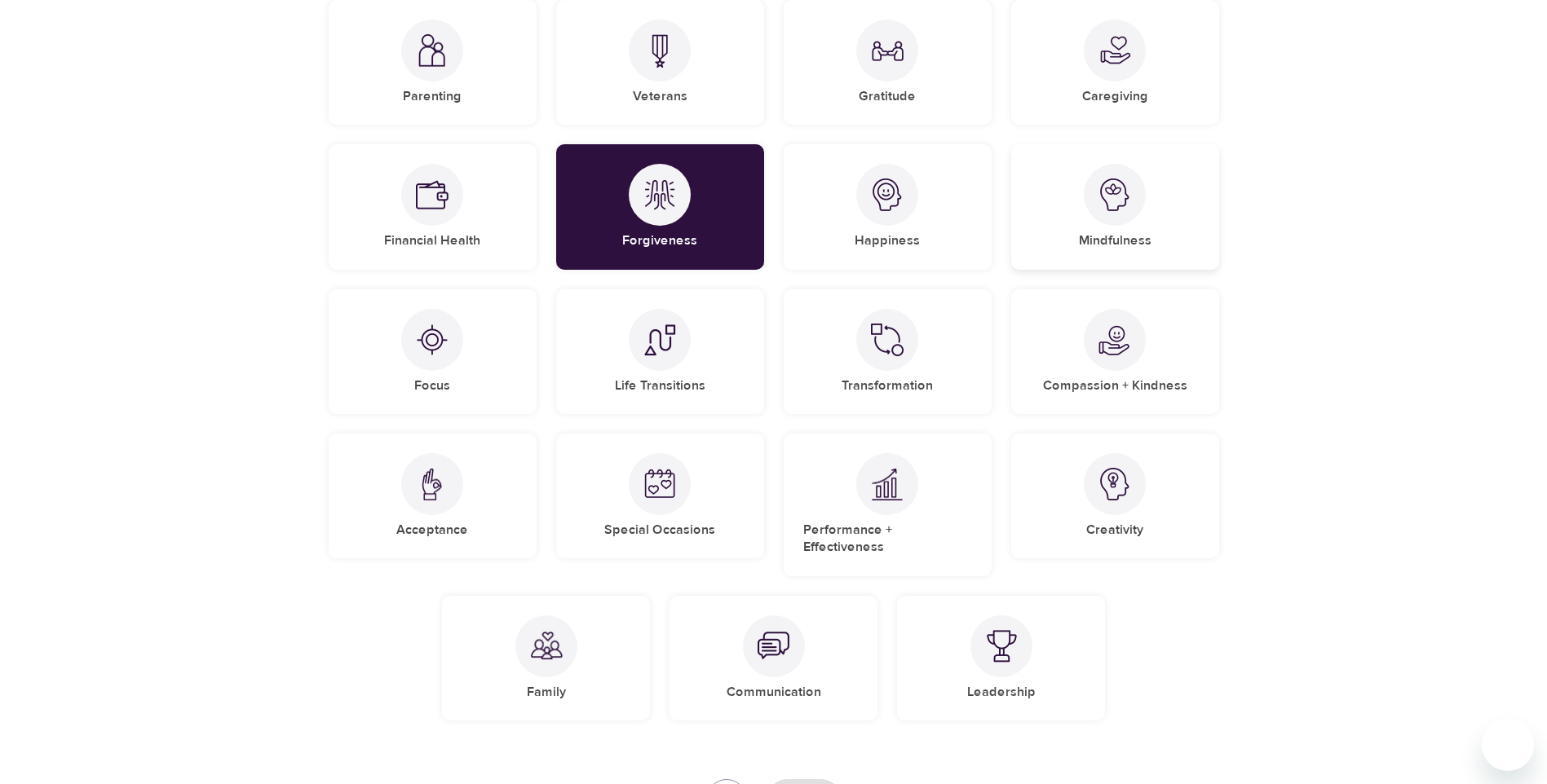
scroll to position [407, 0]
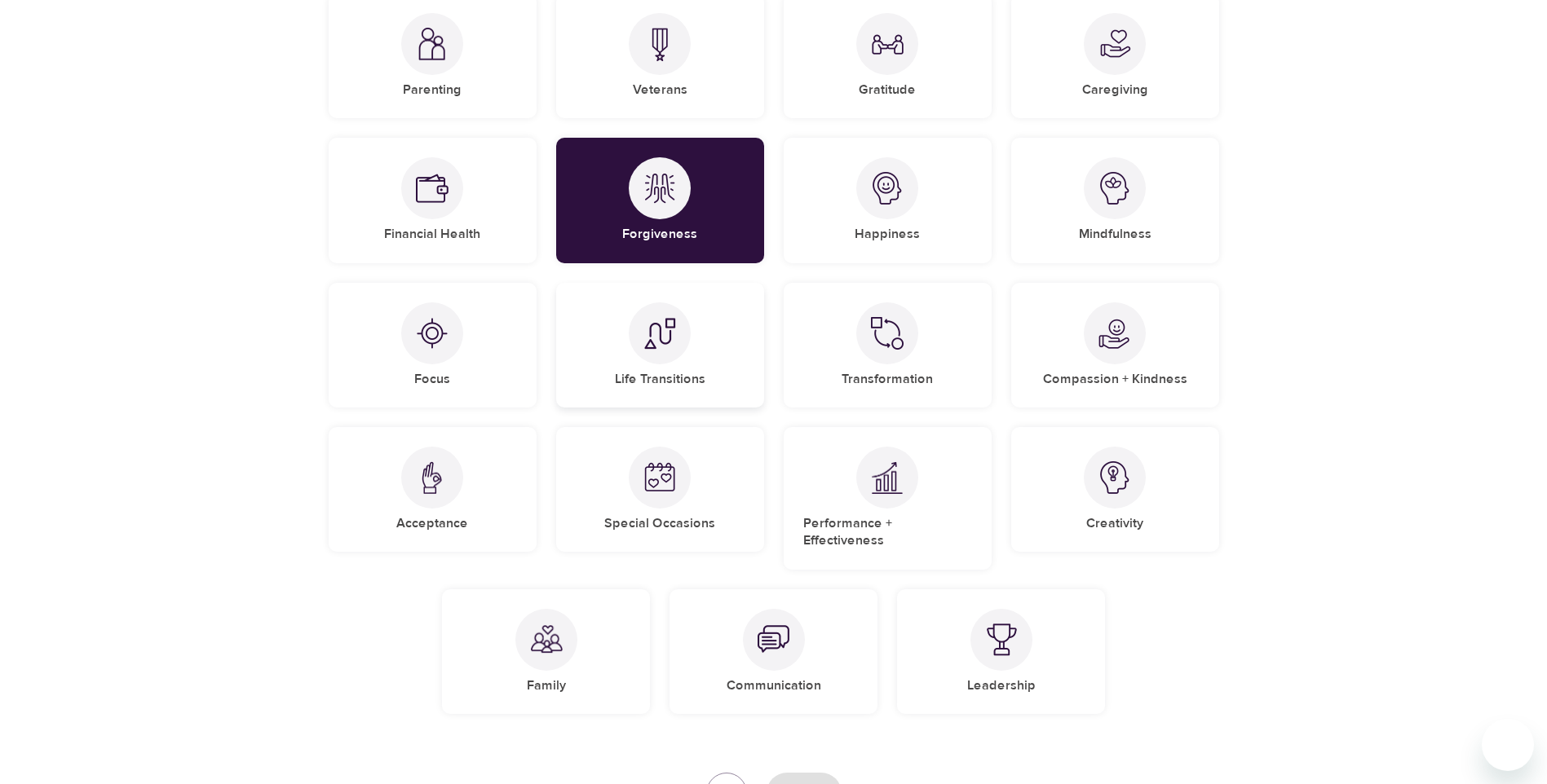
click at [672, 366] on div "Life Transitions" at bounding box center [659, 344] width 208 height 125
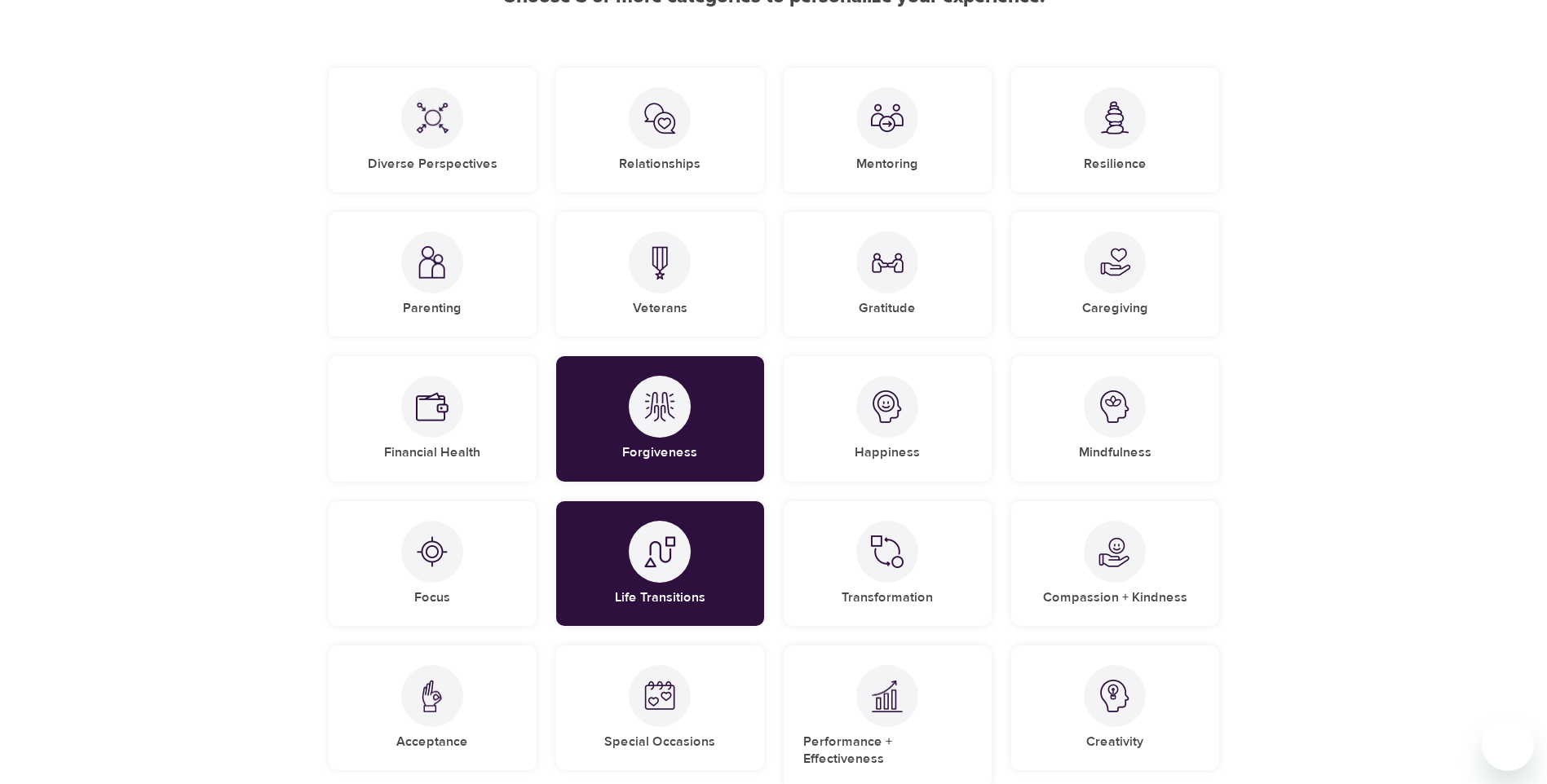
scroll to position [163, 0]
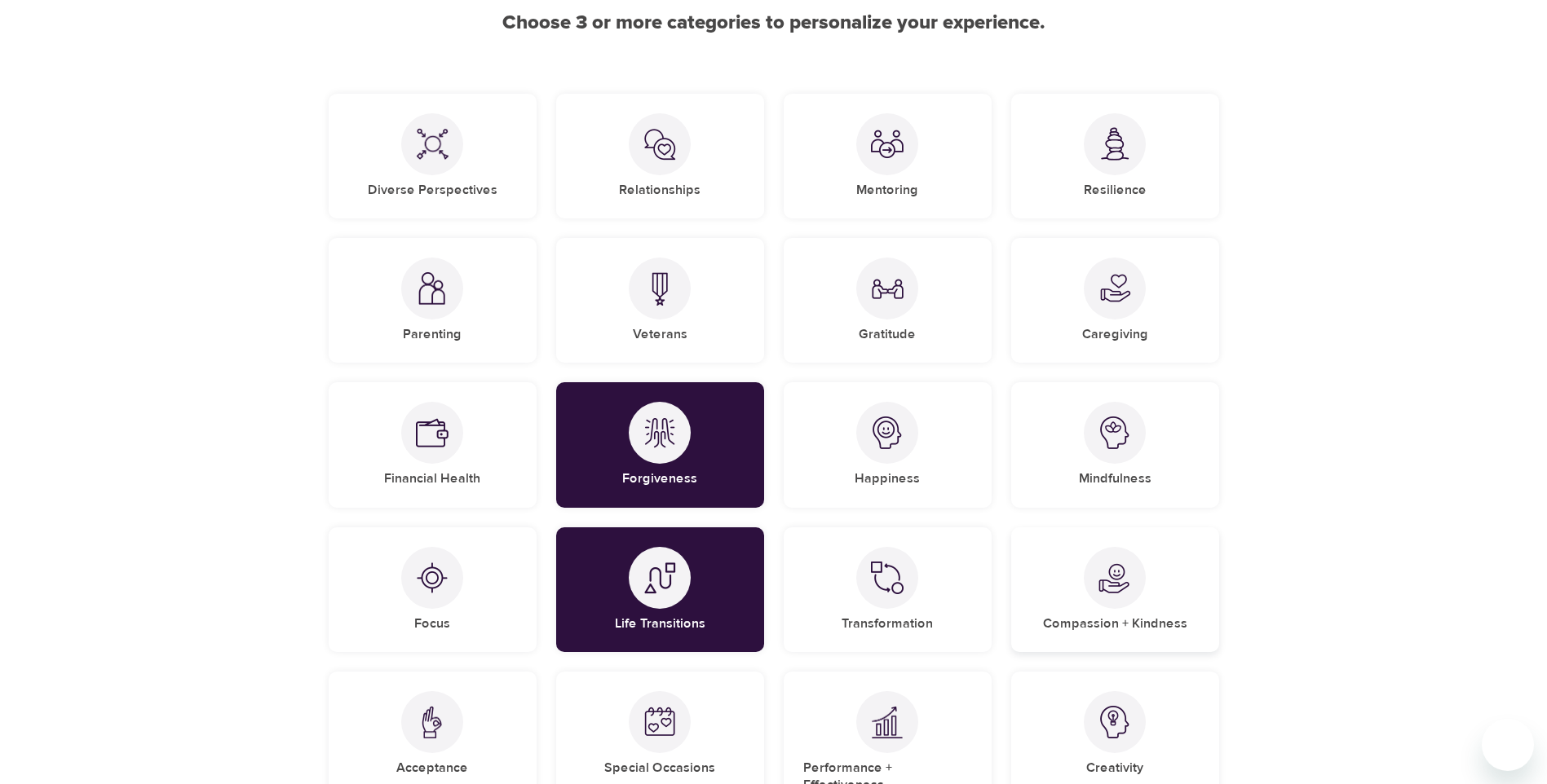
click at [1105, 566] on img at bounding box center [1114, 577] width 32 height 32
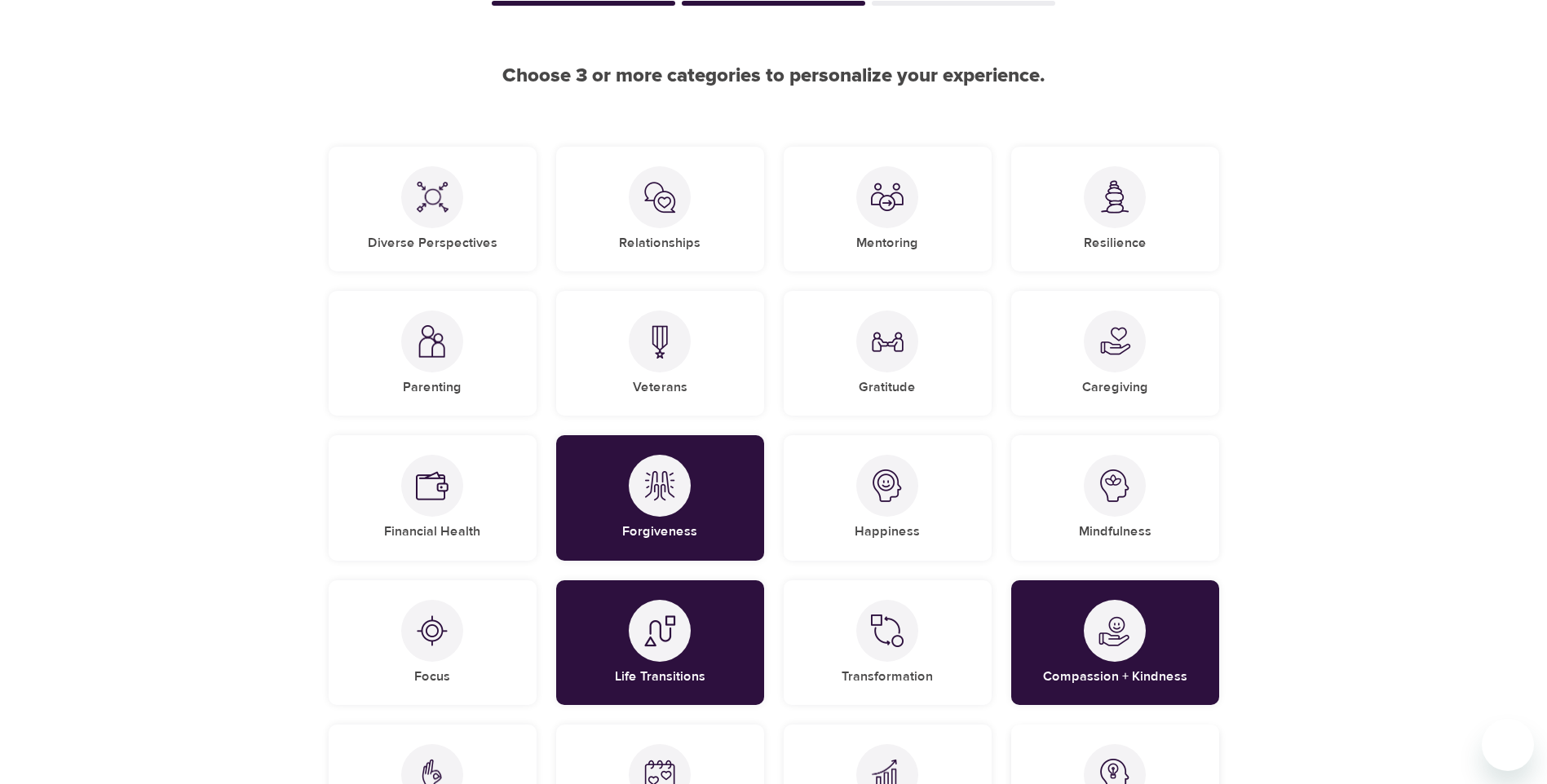
scroll to position [82, 0]
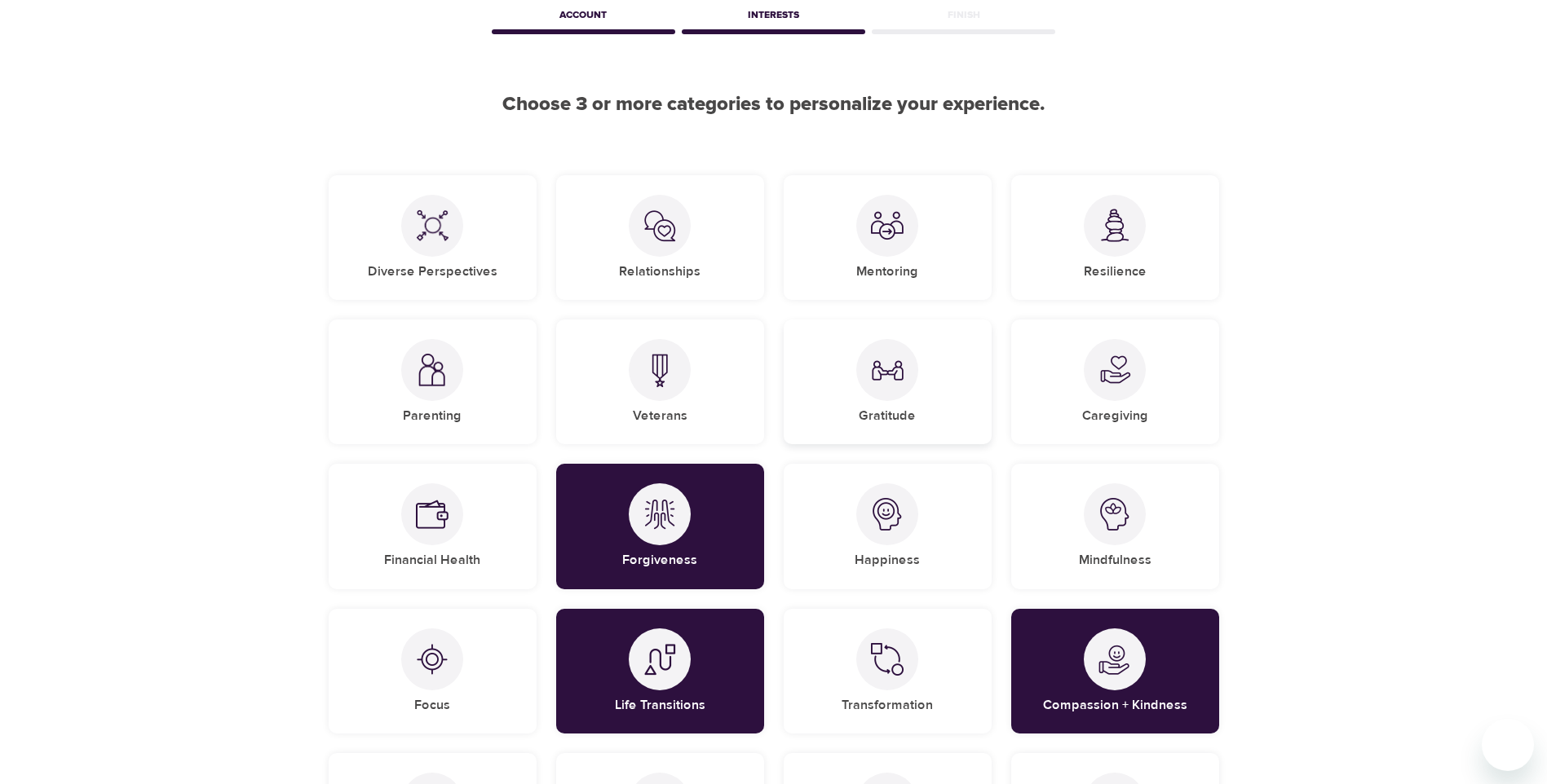
click at [855, 395] on div "Gratitude" at bounding box center [887, 382] width 208 height 125
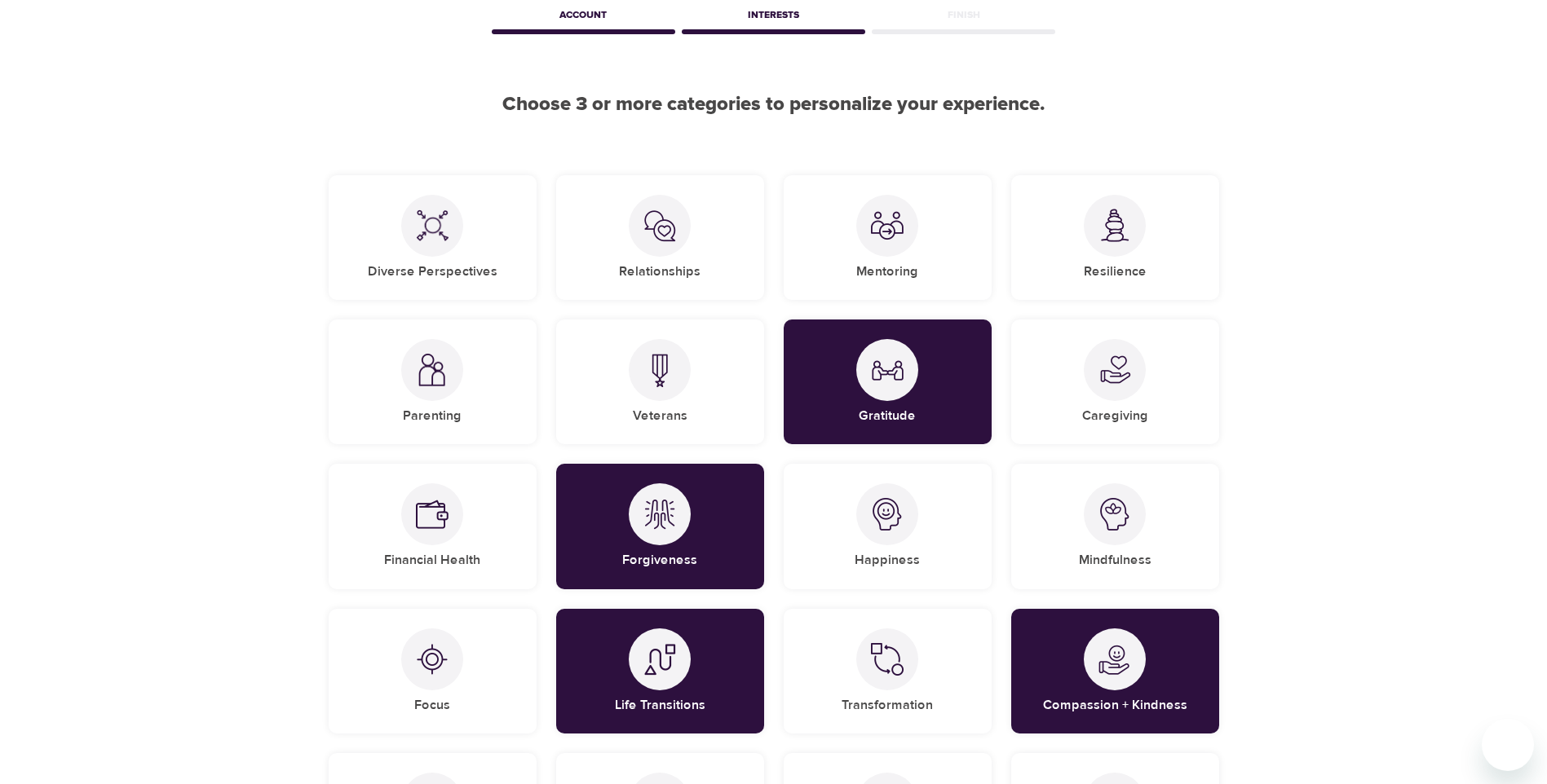
click at [1386, 335] on div "User Profile Account Interests Finish Choose 3 or more categories to personaliz…" at bounding box center [774, 587] width 1547 height 1338
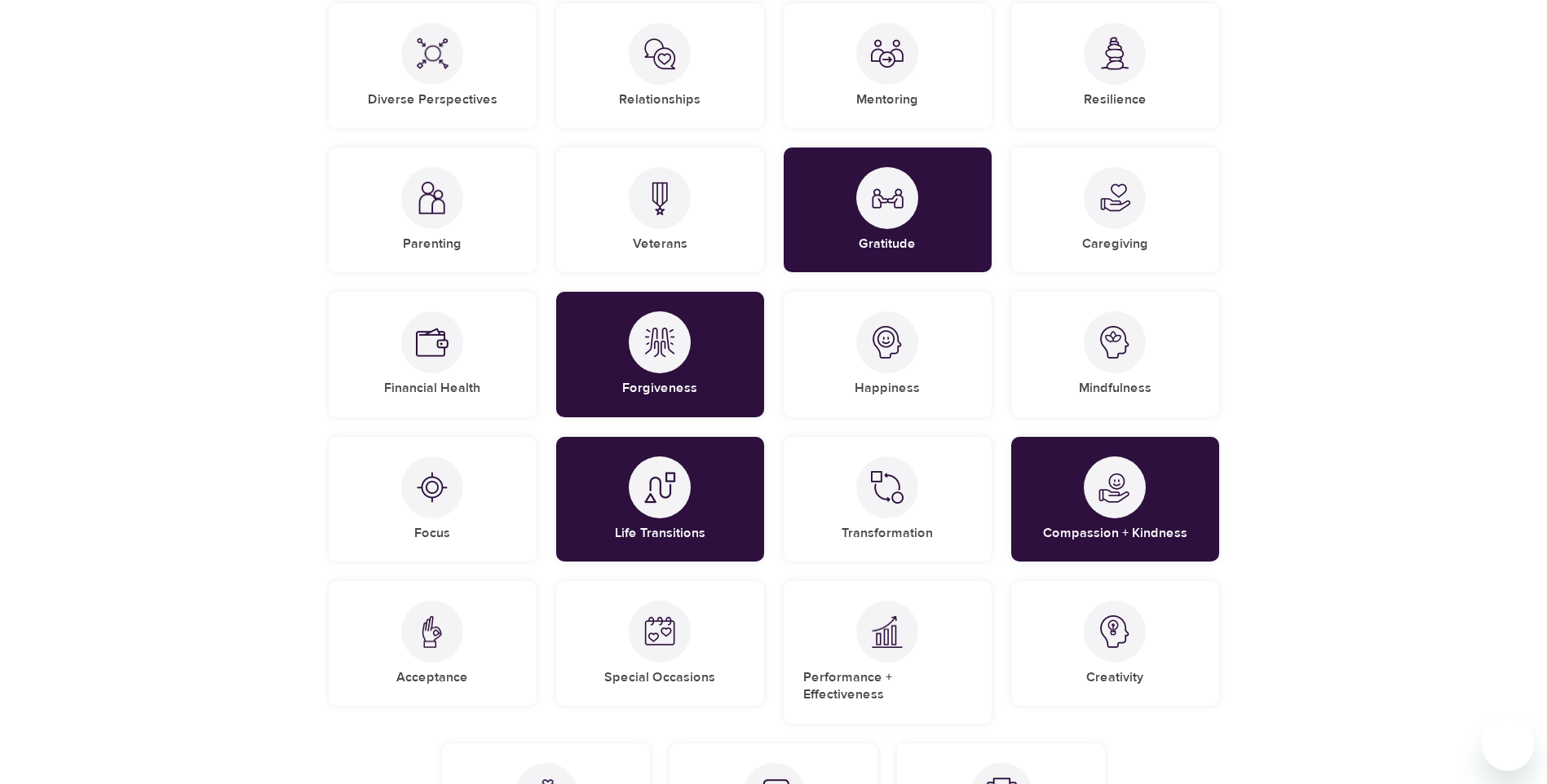
scroll to position [536, 0]
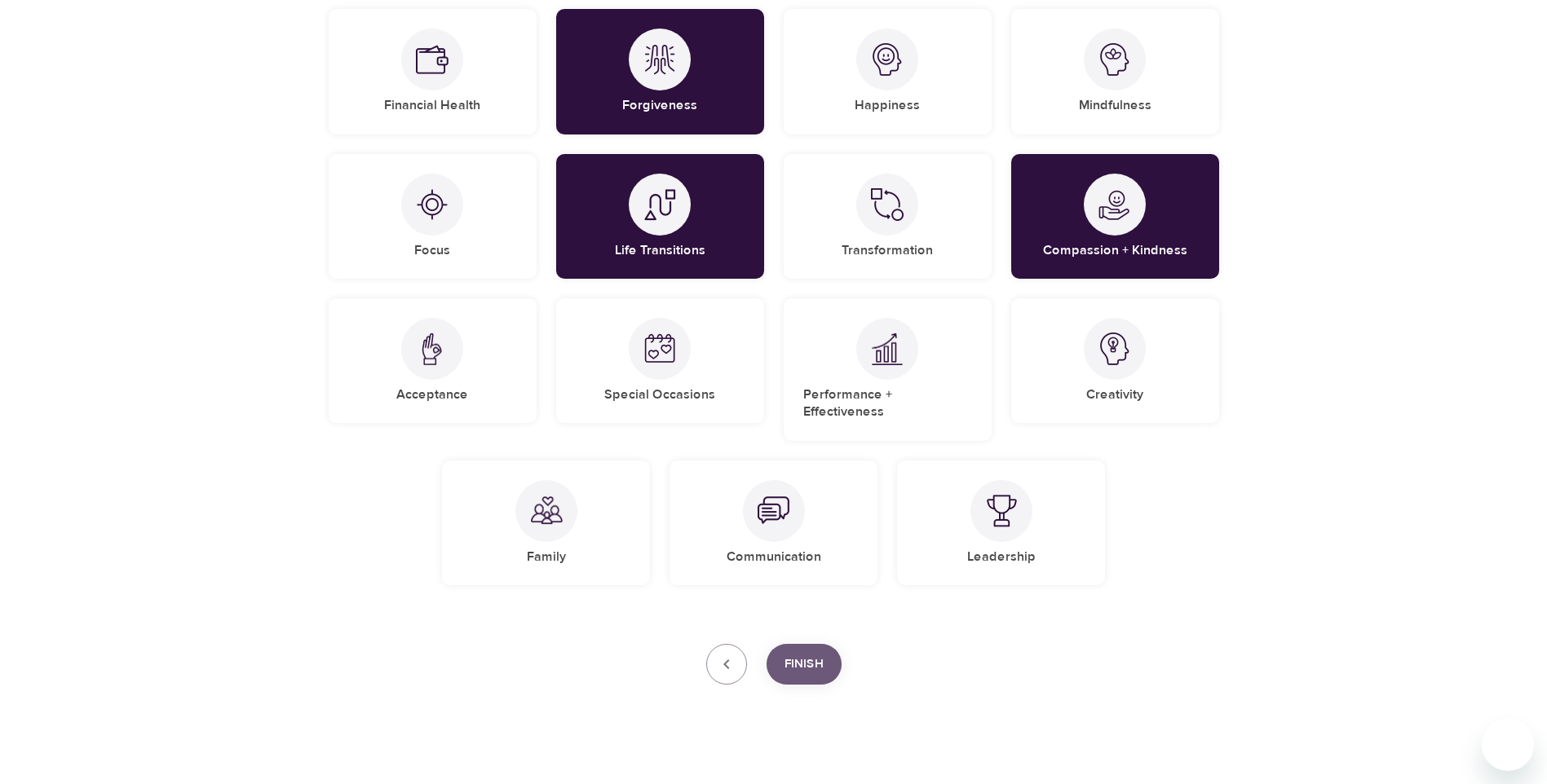
click at [816, 653] on span "Finish" at bounding box center [804, 664] width 39 height 22
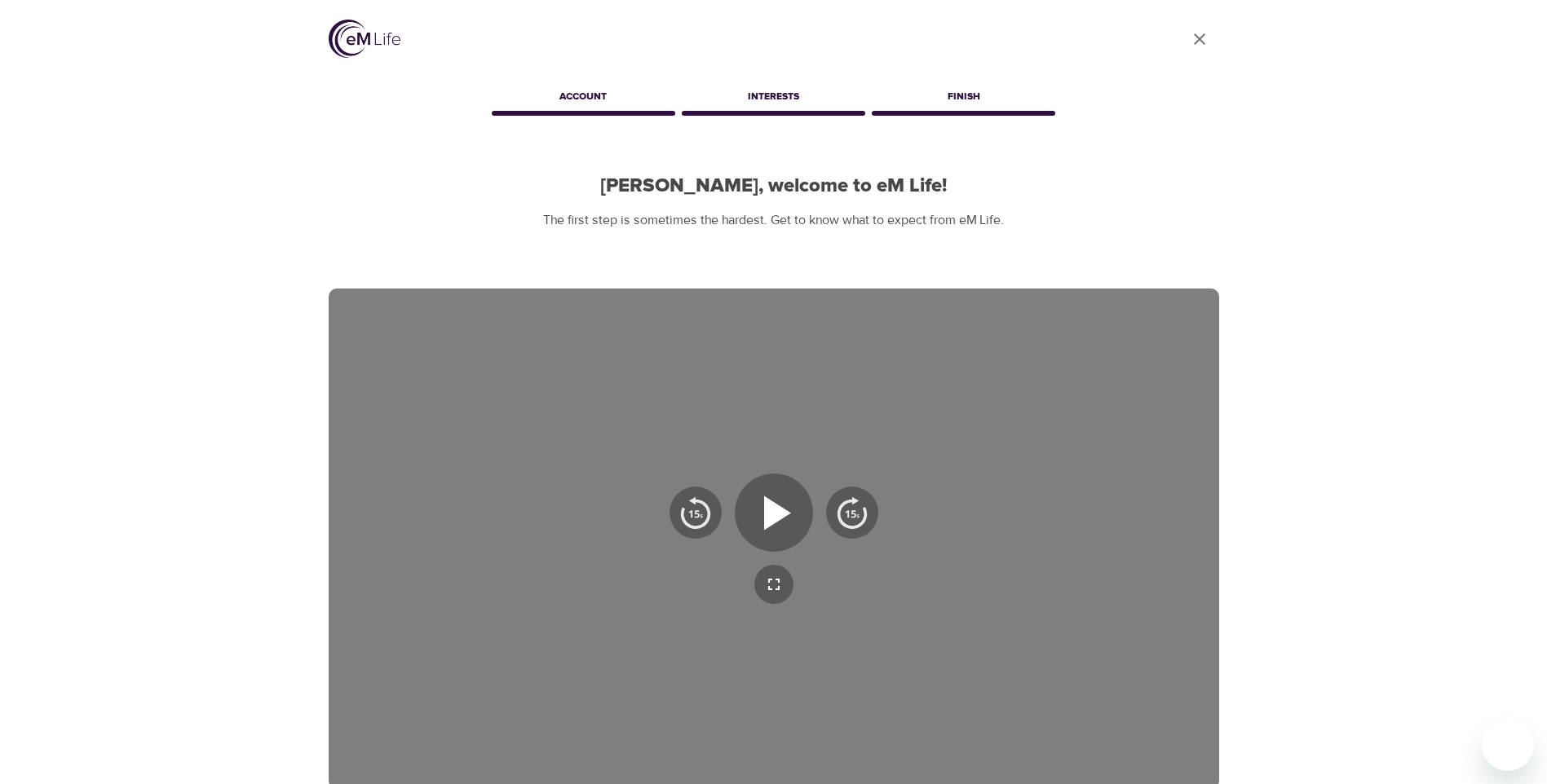
scroll to position [221, 0]
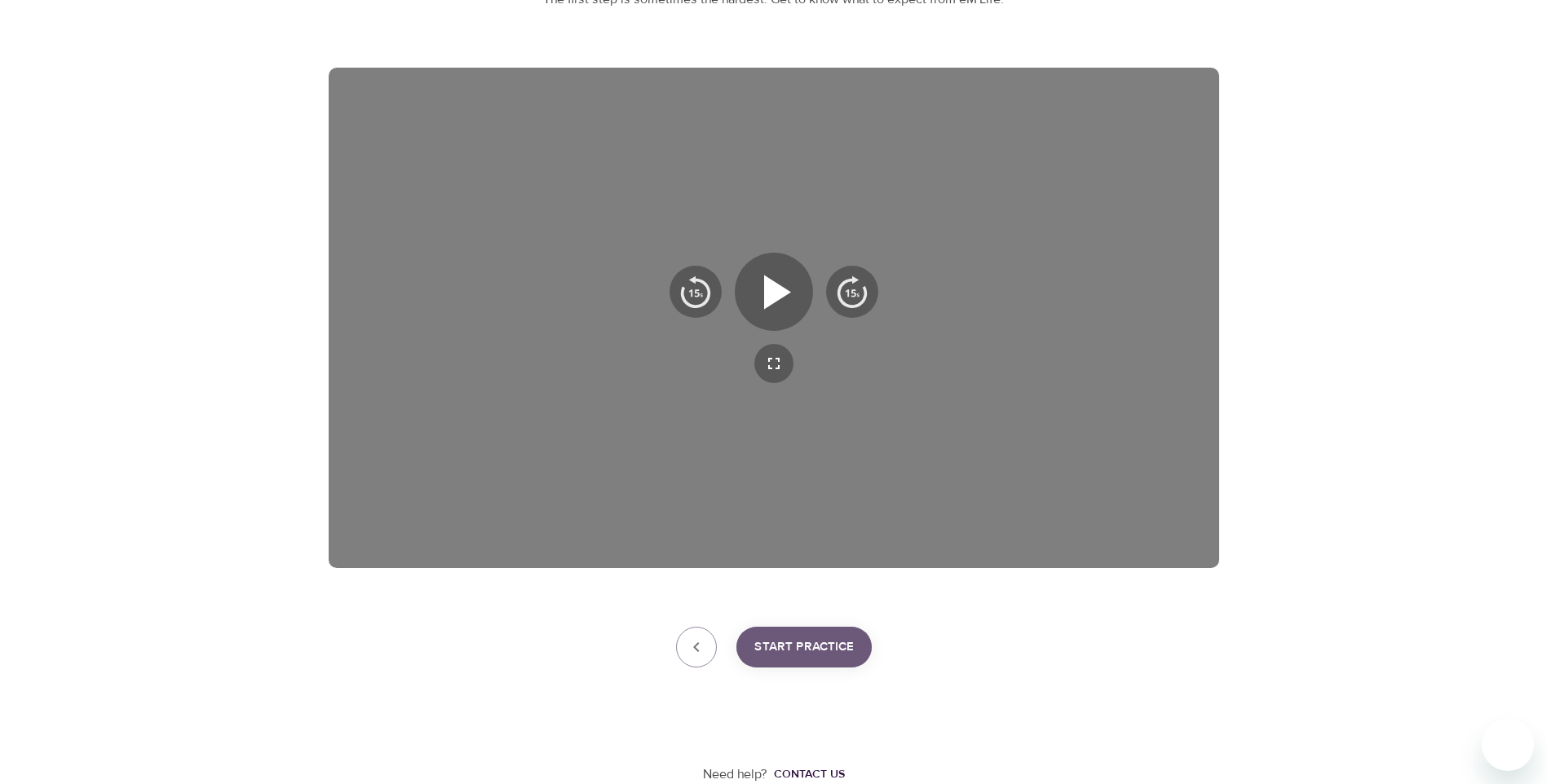
click at [778, 659] on button "Start Practice" at bounding box center [804, 646] width 136 height 40
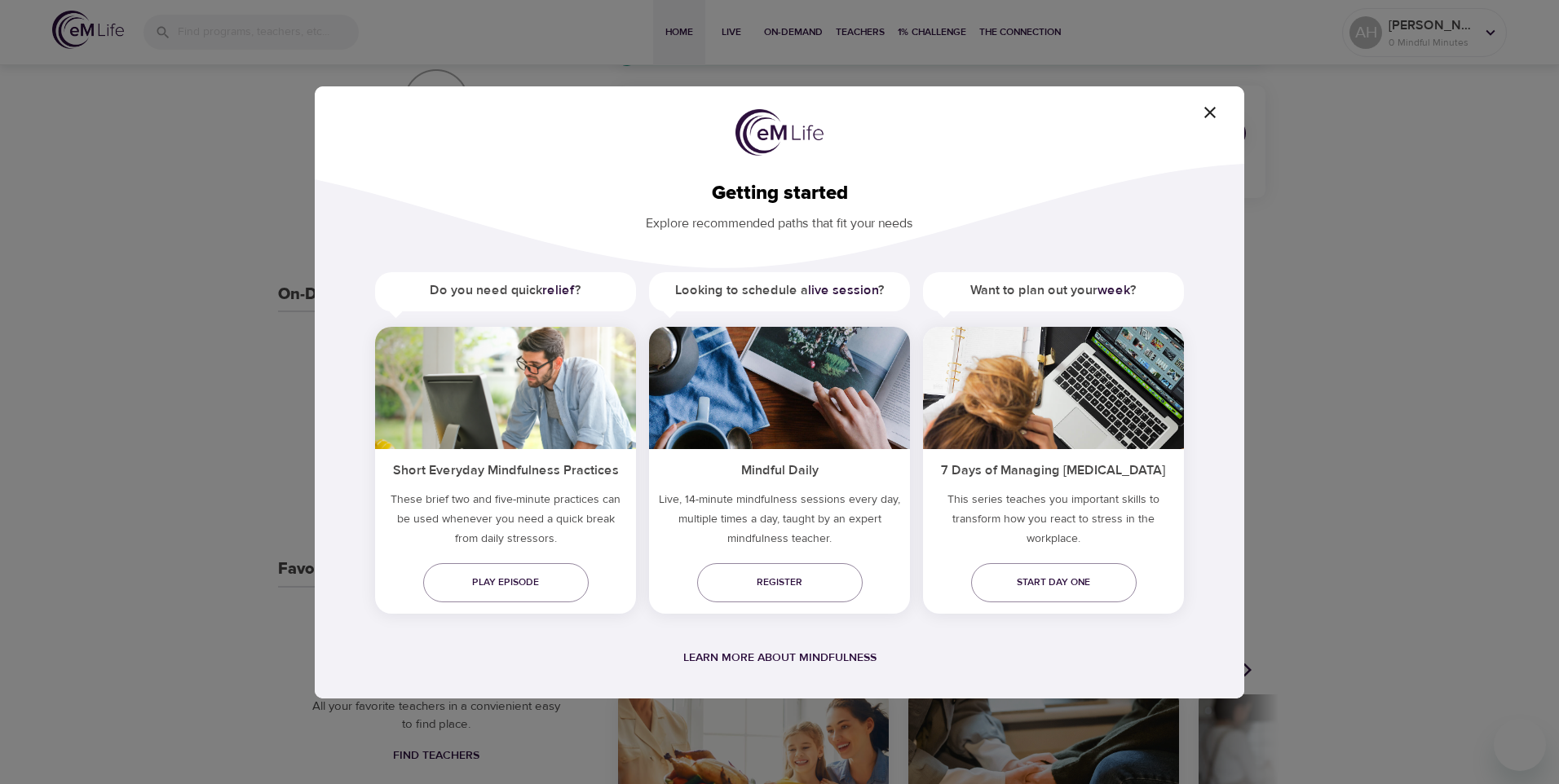
click at [1220, 112] on span "button" at bounding box center [1211, 112] width 39 height 20
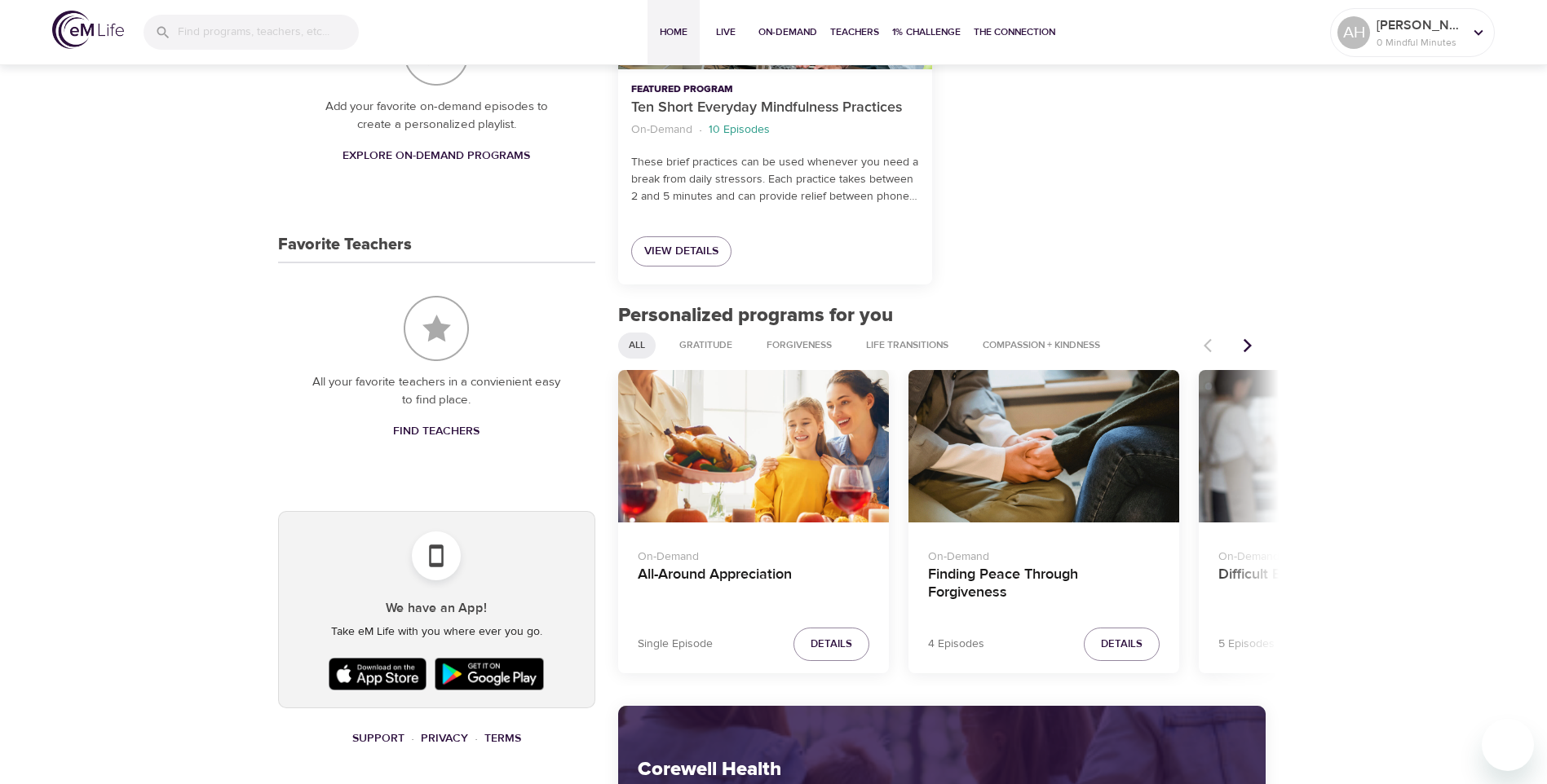
scroll to position [221, 0]
